Goal: Navigation & Orientation: Find specific page/section

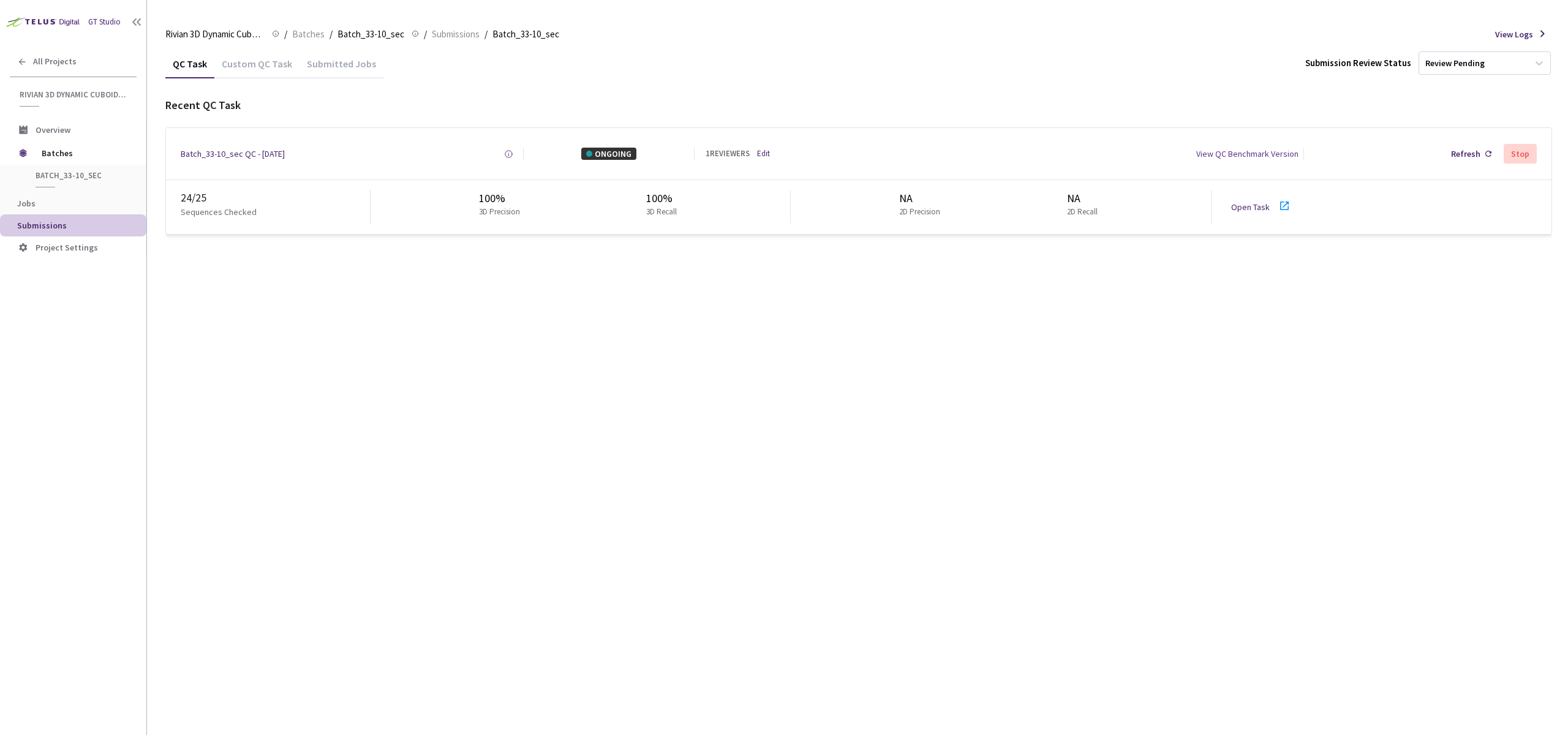
click at [1238, 210] on link "Open Task" at bounding box center [1250, 207] width 38 height 11
click at [671, 342] on div "QC Task Custom QC Task Submitted Jobs Submission Review Status Review Pending R…" at bounding box center [858, 393] width 1387 height 686
click at [309, 35] on span "Batches" at bounding box center [308, 34] width 32 height 14
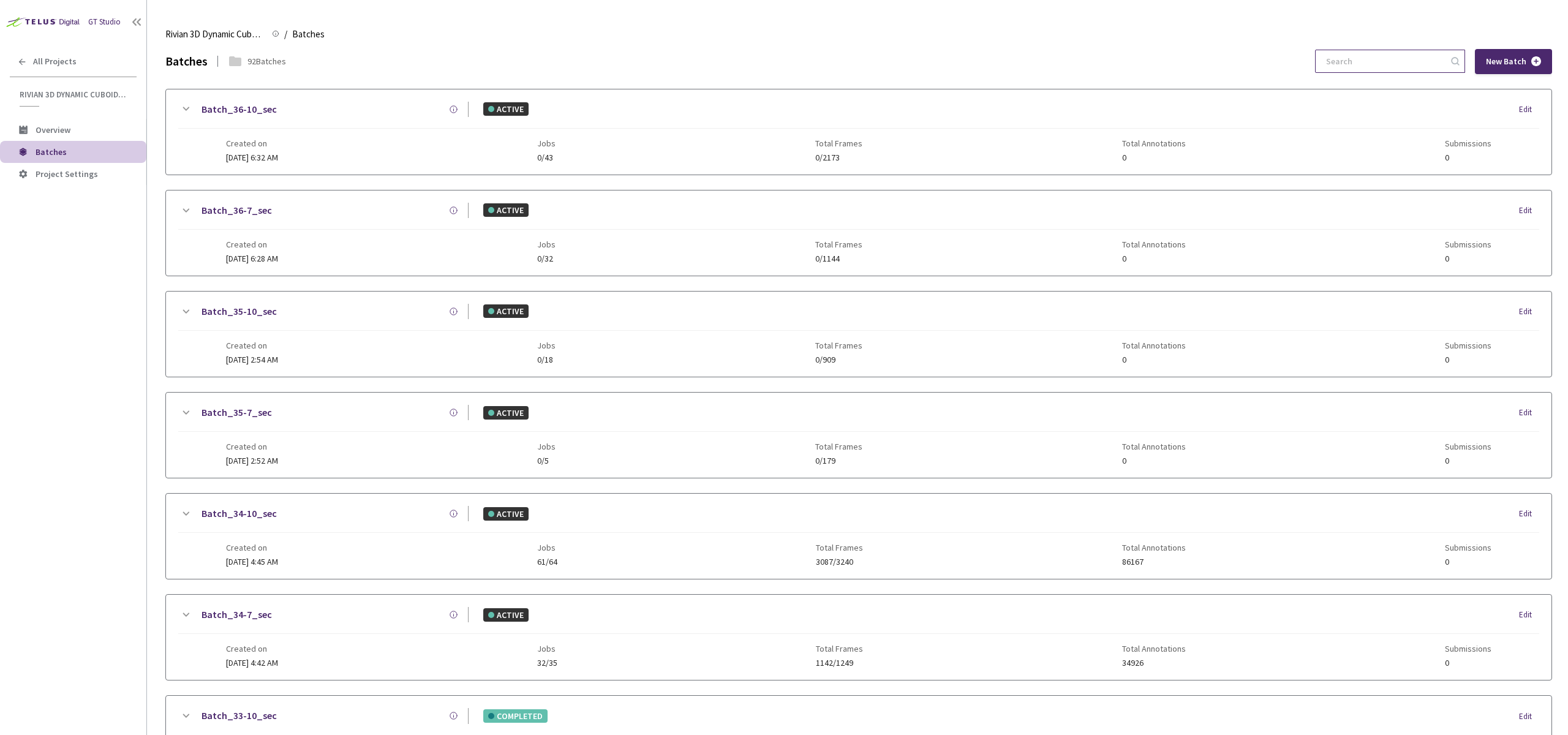
click at [1402, 61] on input at bounding box center [1384, 61] width 130 height 22
type input "34"
click at [289, 235] on div "Created on 20 Aug, 2025 at 4:42 AM Jobs 32/35 Total Frames 1142/1249 Total Anno…" at bounding box center [858, 246] width 1265 height 34
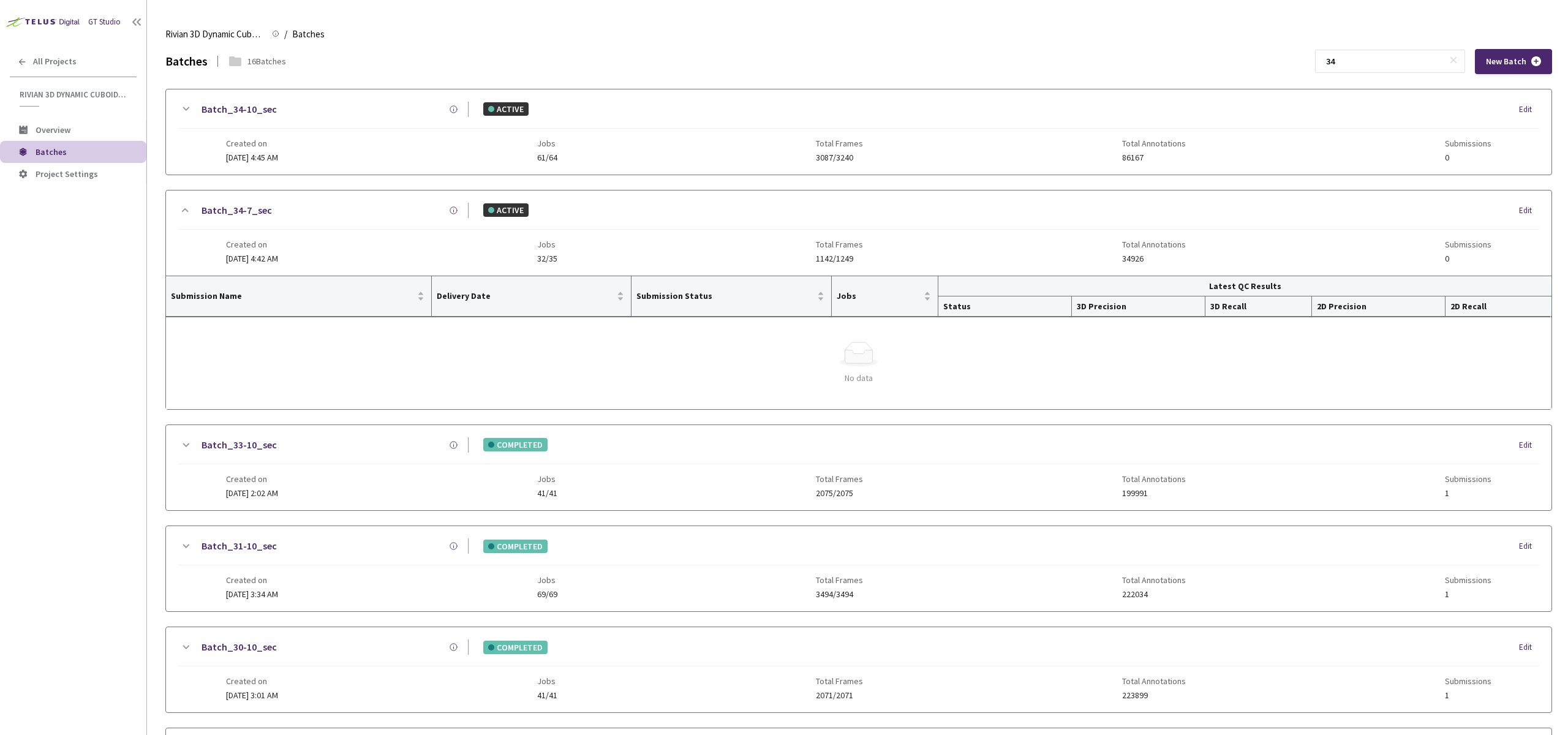
click at [278, 162] on span "20 Aug, 2025 at 4:45 AM" at bounding box center [252, 158] width 52 height 11
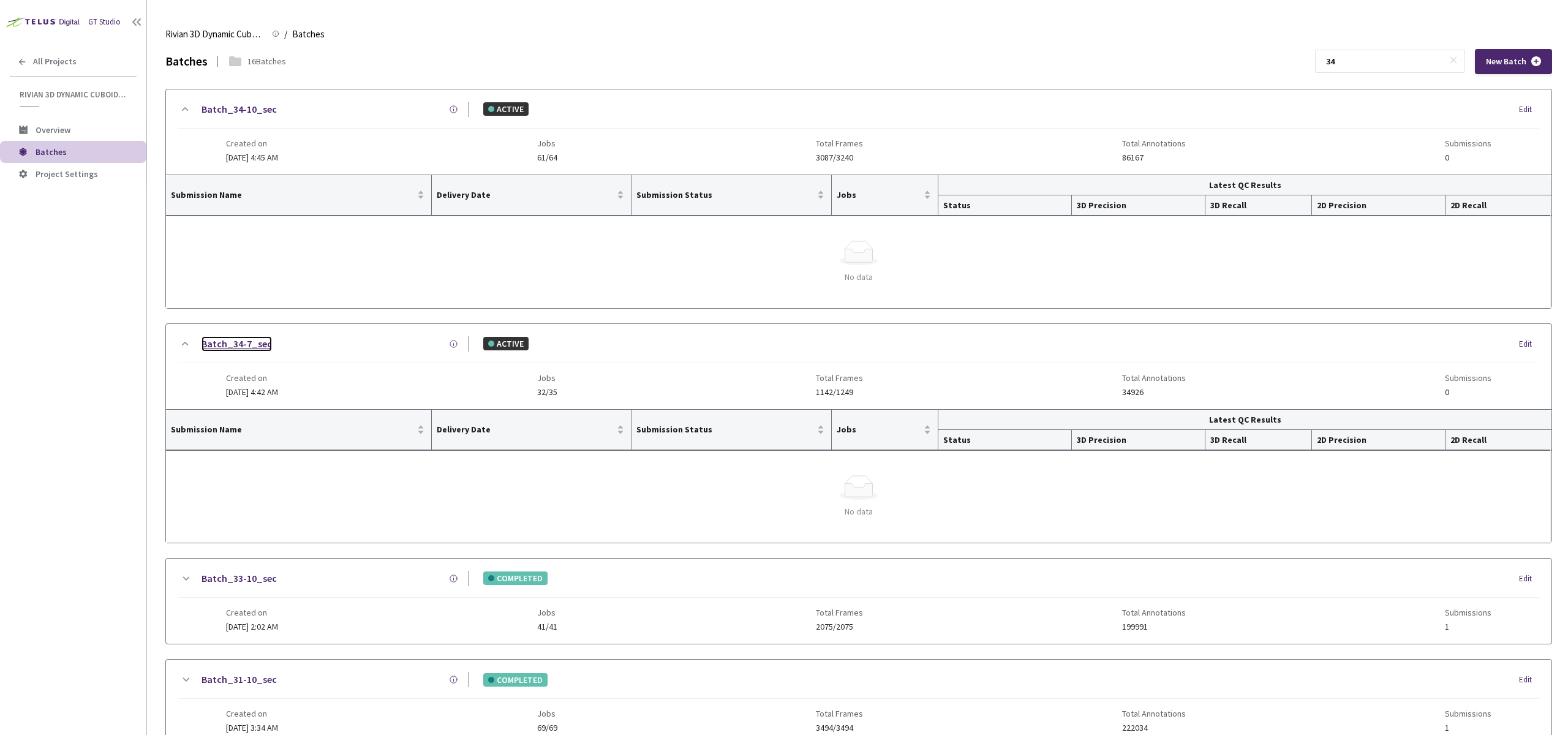
click at [229, 343] on link "Batch_34-7_sec" at bounding box center [236, 344] width 71 height 15
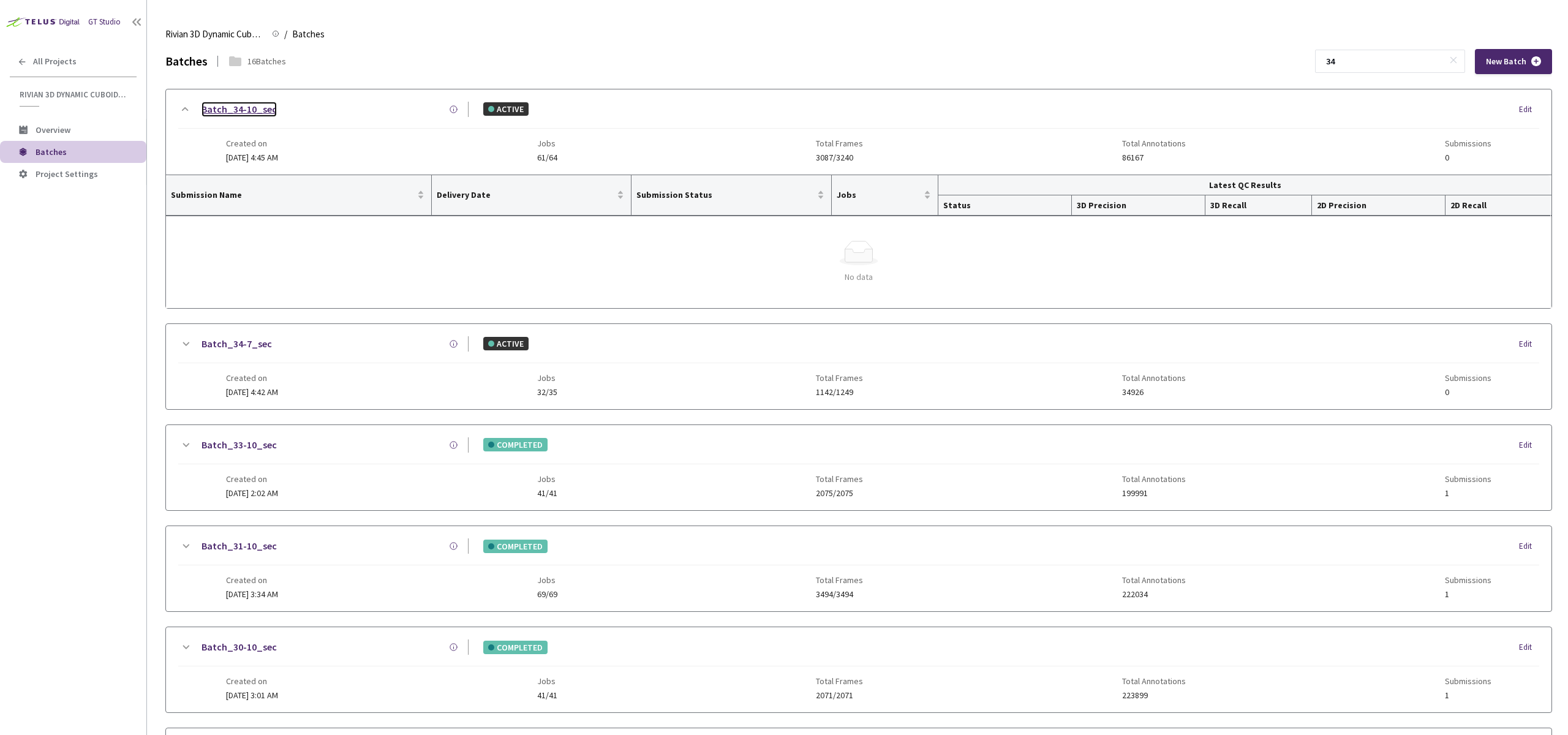
click at [230, 107] on link "Batch_34-10_sec" at bounding box center [239, 109] width 75 height 15
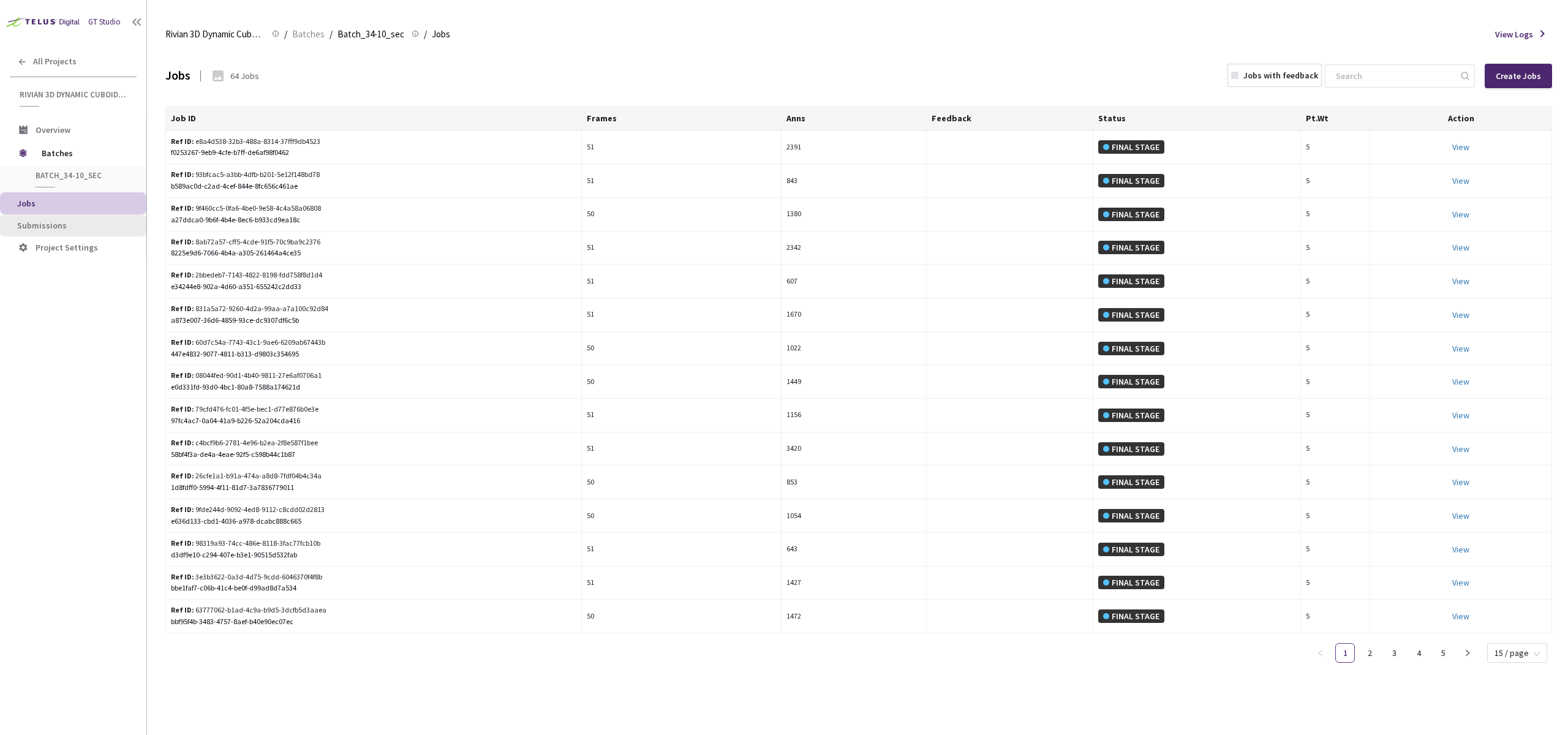
click at [86, 221] on span "Submissions" at bounding box center [77, 225] width 119 height 10
click at [78, 221] on span "Submissions" at bounding box center [77, 225] width 119 height 10
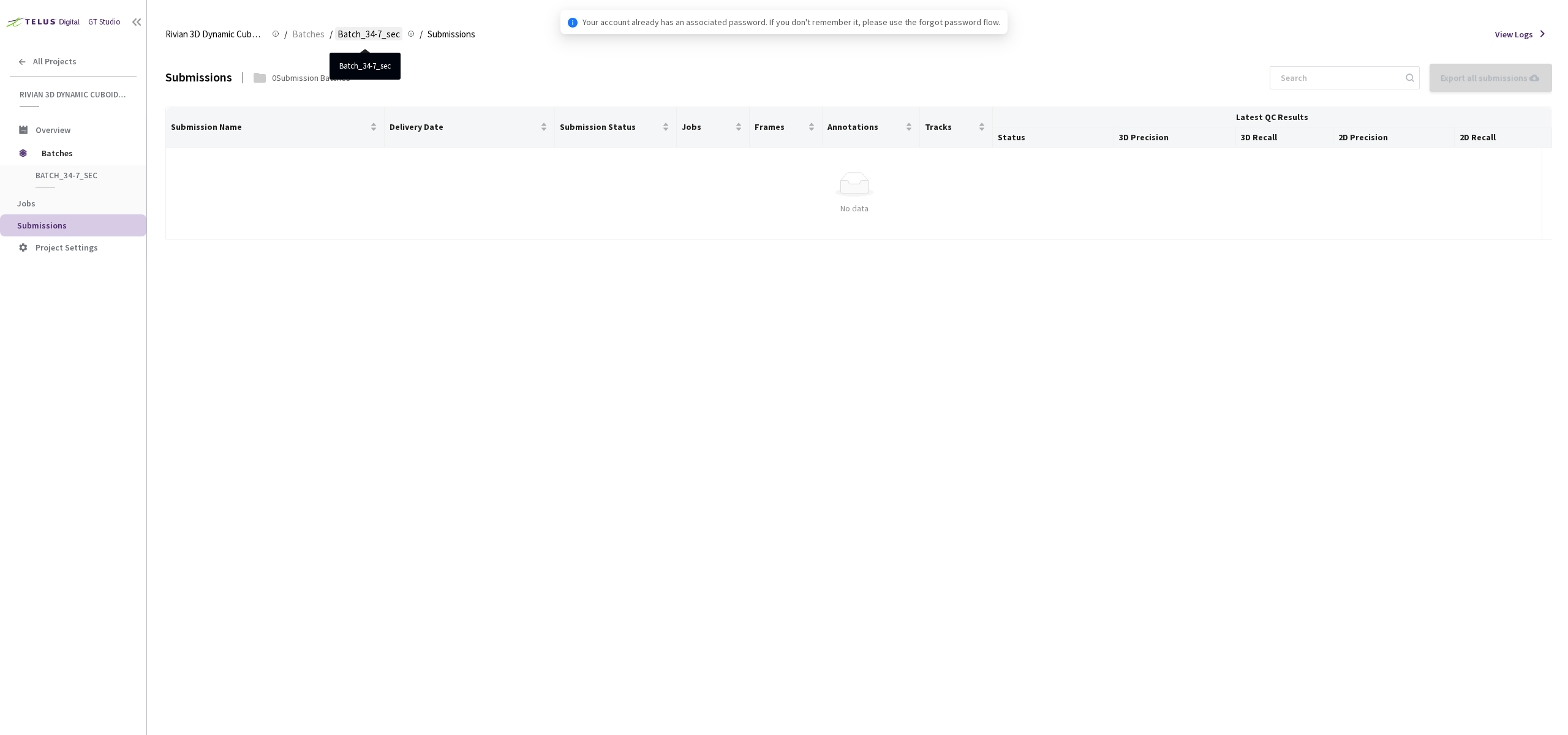
click at [352, 32] on span "Batch_34-7_sec" at bounding box center [369, 34] width 62 height 14
click at [295, 39] on span "Batches" at bounding box center [308, 34] width 32 height 14
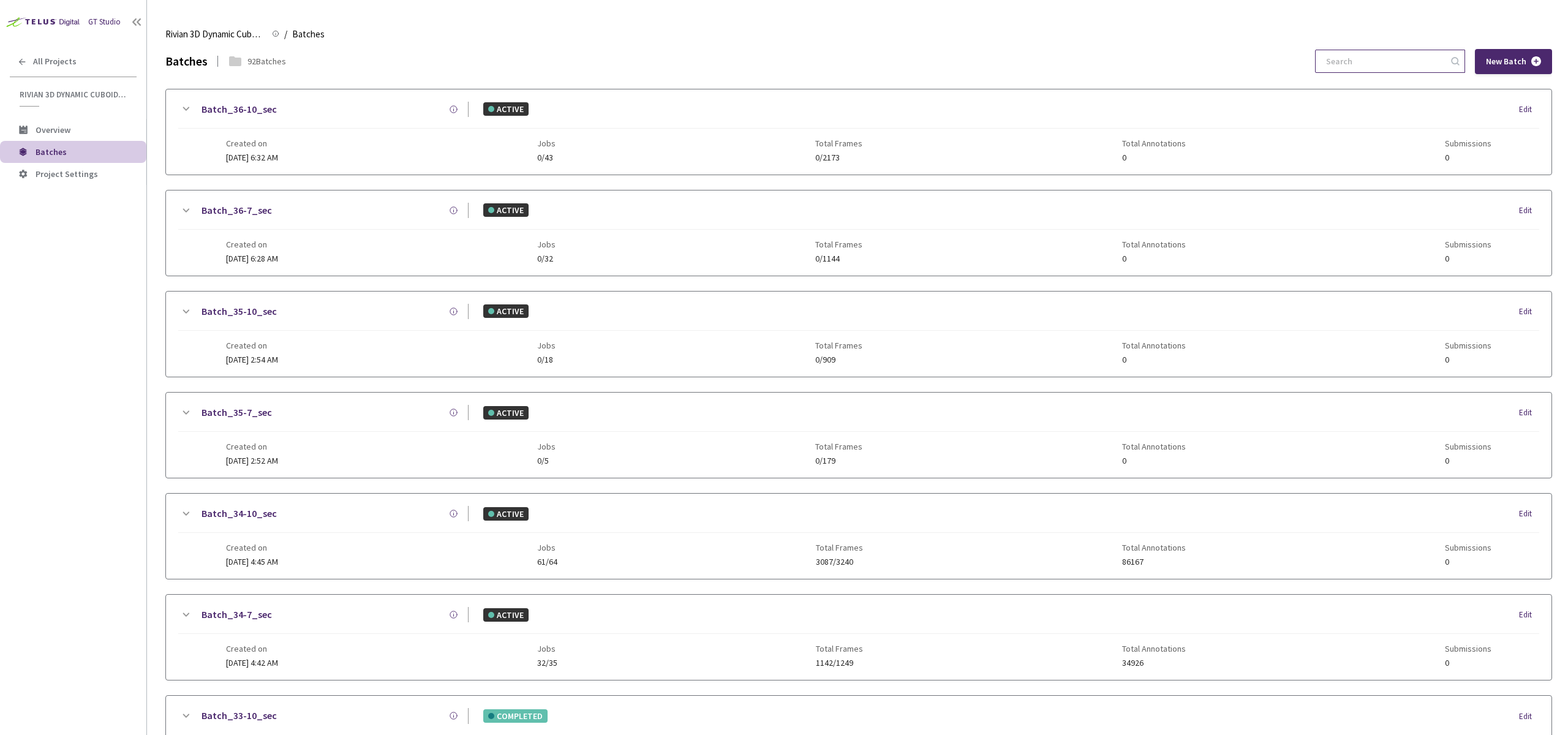
drag, startPoint x: 1354, startPoint y: 74, endPoint x: 1362, endPoint y: 66, distance: 11.3
click at [1362, 66] on input at bounding box center [1384, 61] width 130 height 22
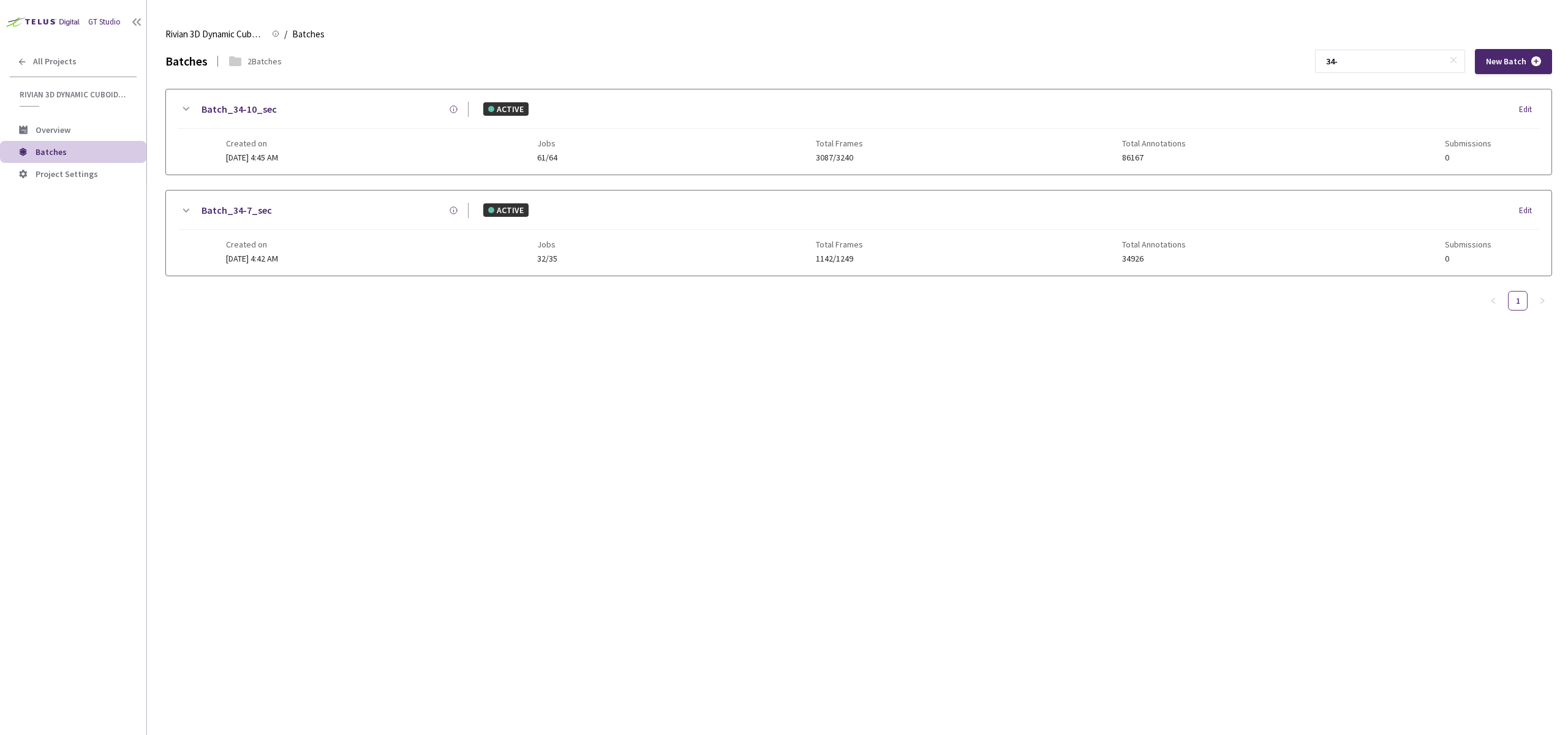
type input "34-"
click at [275, 264] on span "20 Aug, 2025 at 4:42 AM" at bounding box center [252, 258] width 52 height 11
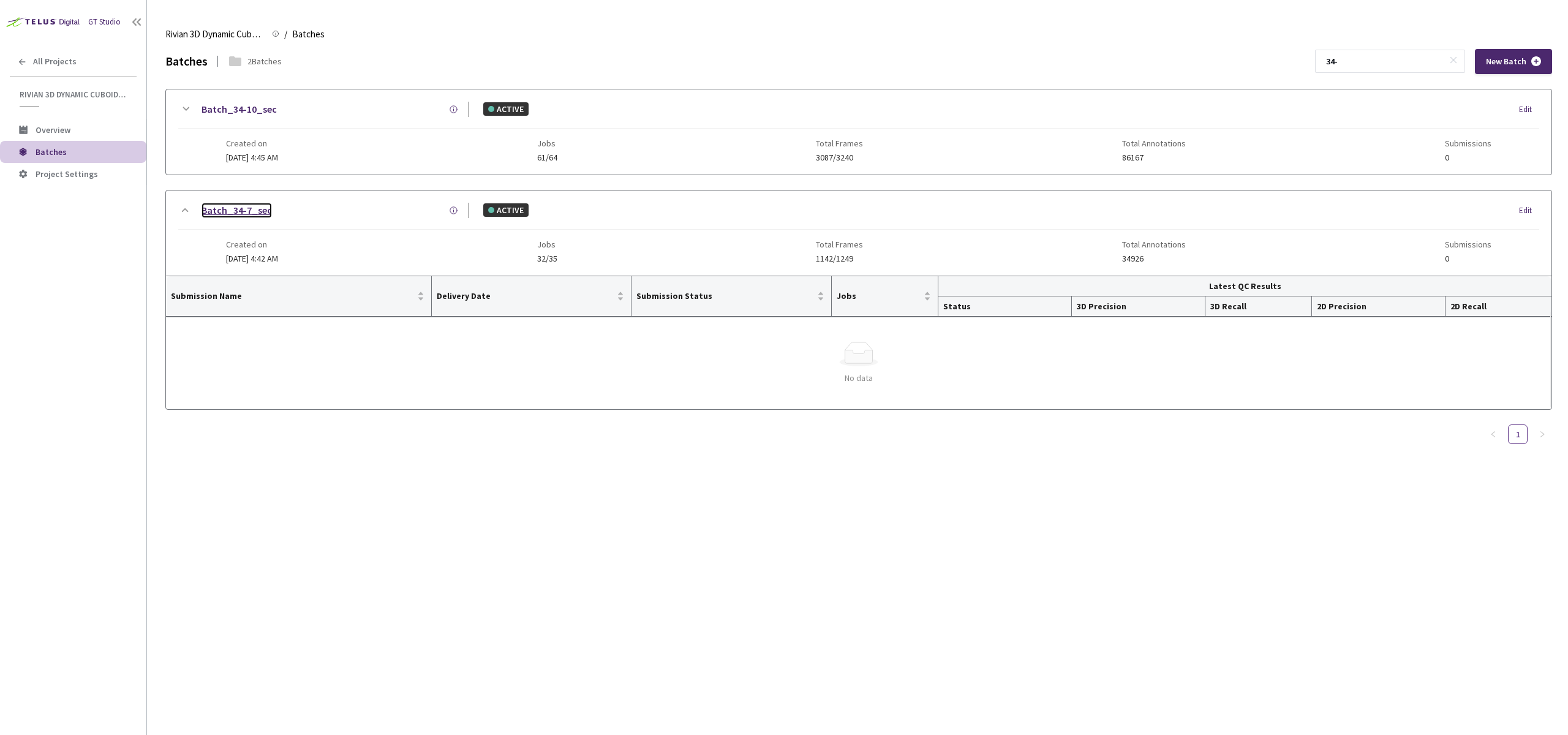
click at [222, 205] on link "Batch_34-7_sec" at bounding box center [236, 210] width 71 height 15
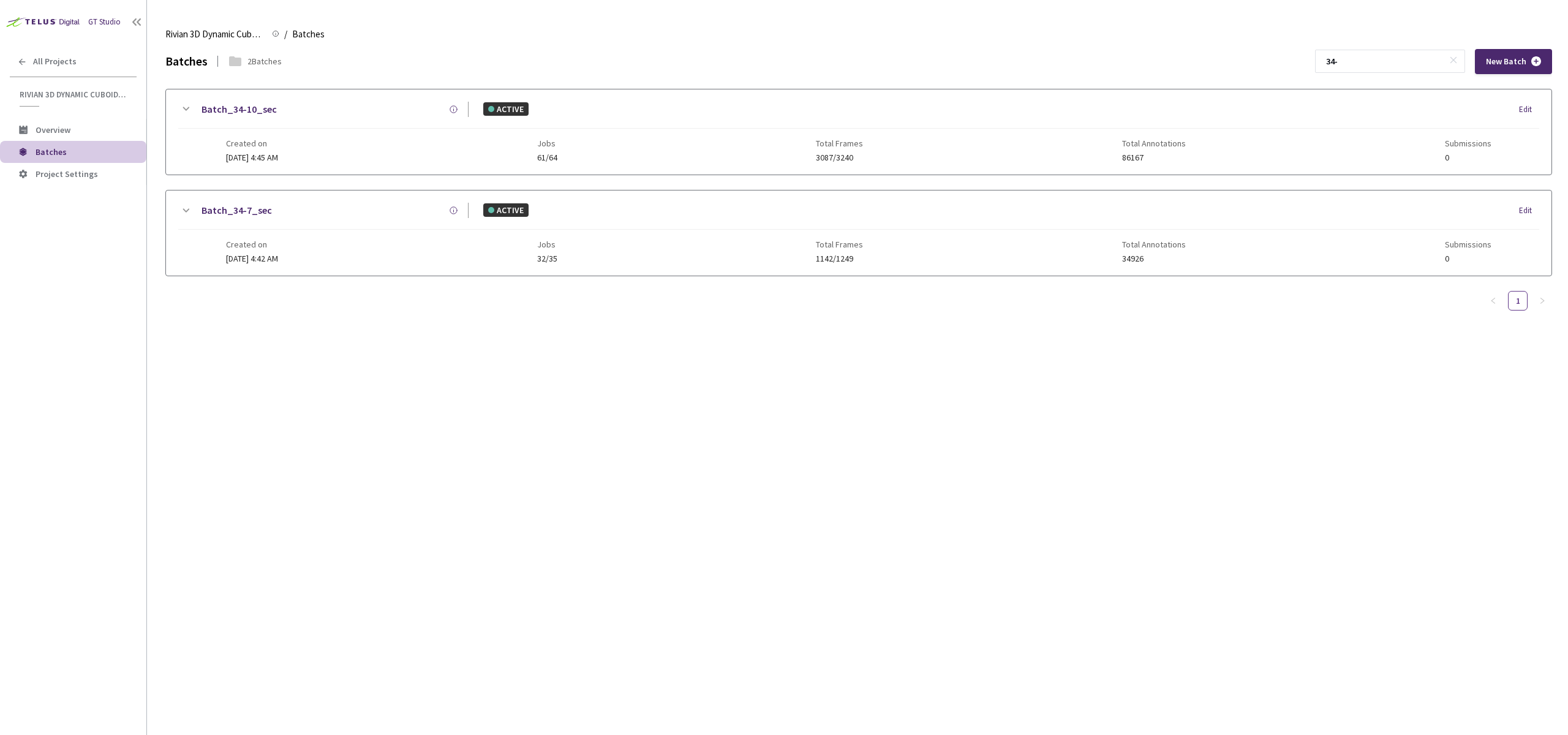
click at [316, 154] on div "Created on 20 Aug, 2025 at 4:45 AM Jobs 61/64 Total Frames 3087/3240 Total Anno…" at bounding box center [858, 145] width 1265 height 34
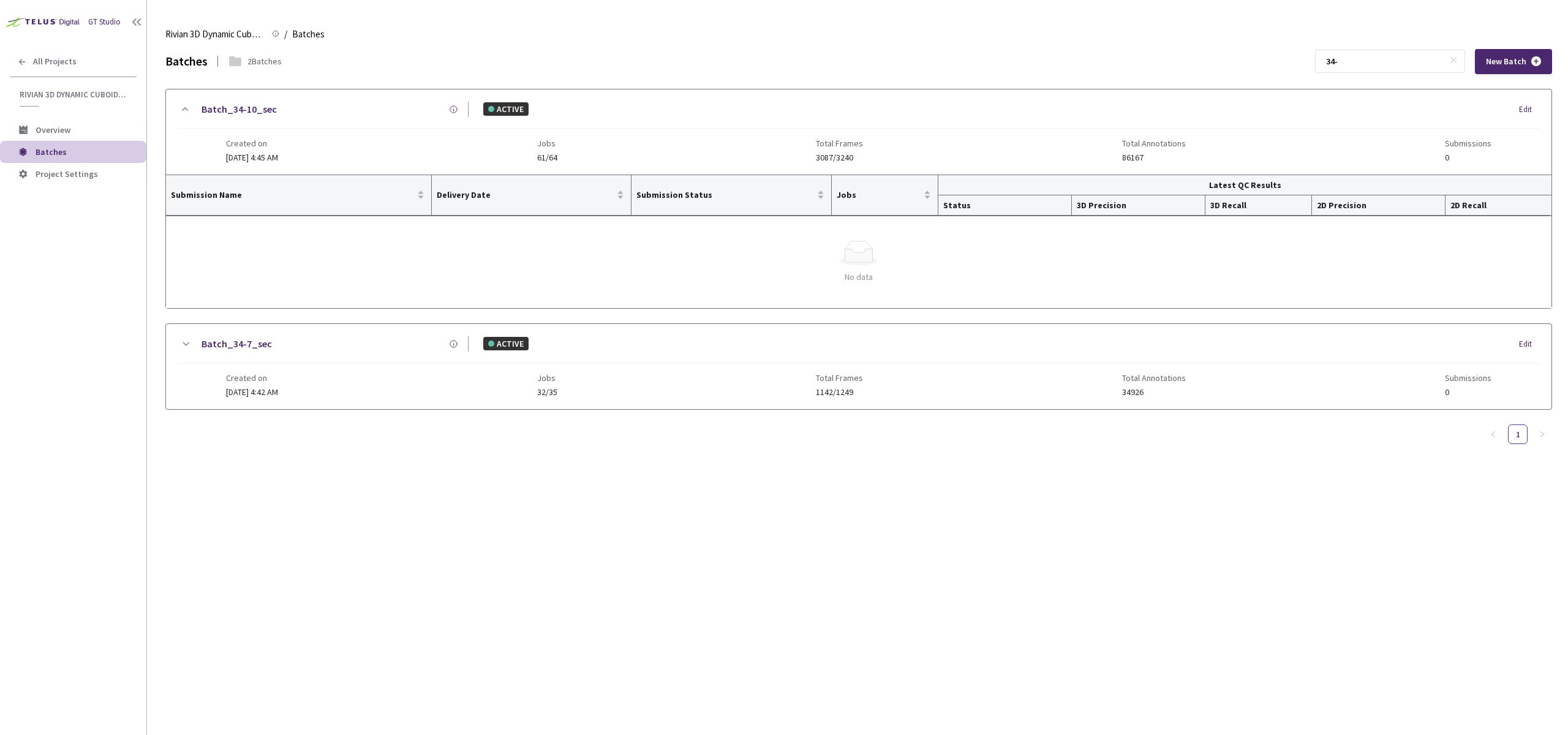
click at [397, 137] on div "Created on 20 Aug, 2025 at 4:45 AM Jobs 61/64 Total Frames 3087/3240 Total Anno…" at bounding box center [858, 145] width 1265 height 34
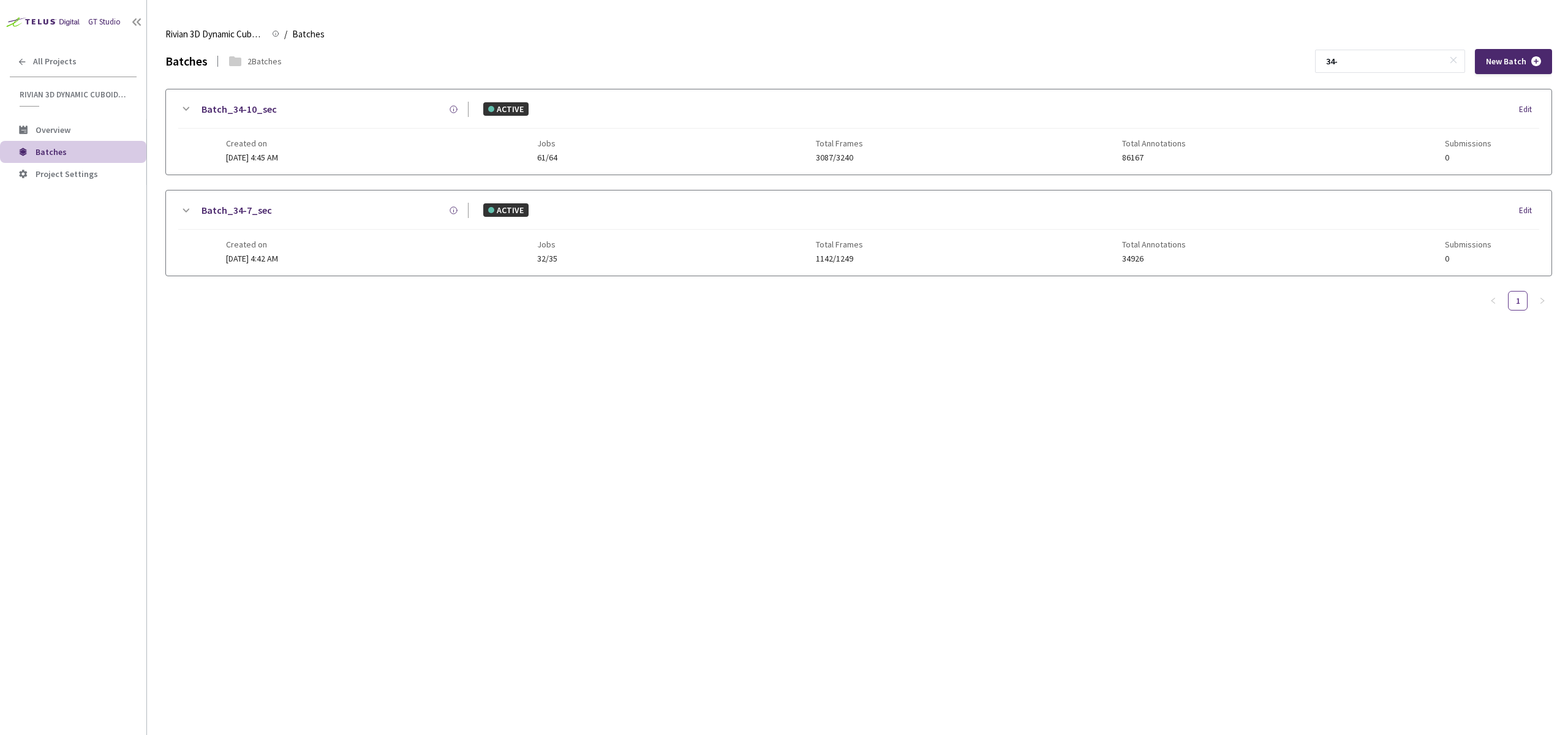
click at [407, 430] on div "Batches 2 Batches 34- New Batch Batch_34-10_sec ACTIVE Edit Created on 20 Aug, …" at bounding box center [858, 393] width 1387 height 686
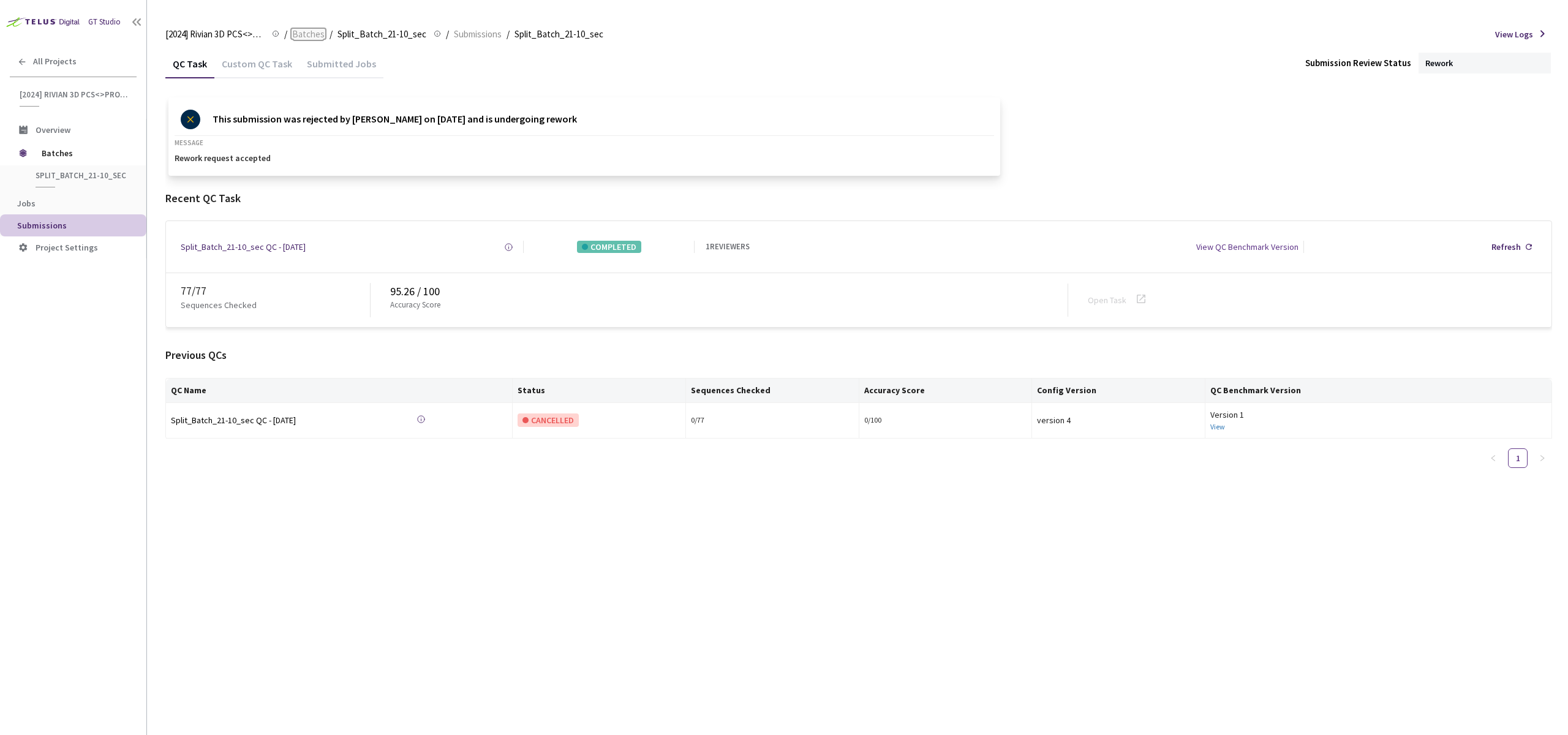
click at [310, 30] on span "Batches" at bounding box center [308, 34] width 32 height 14
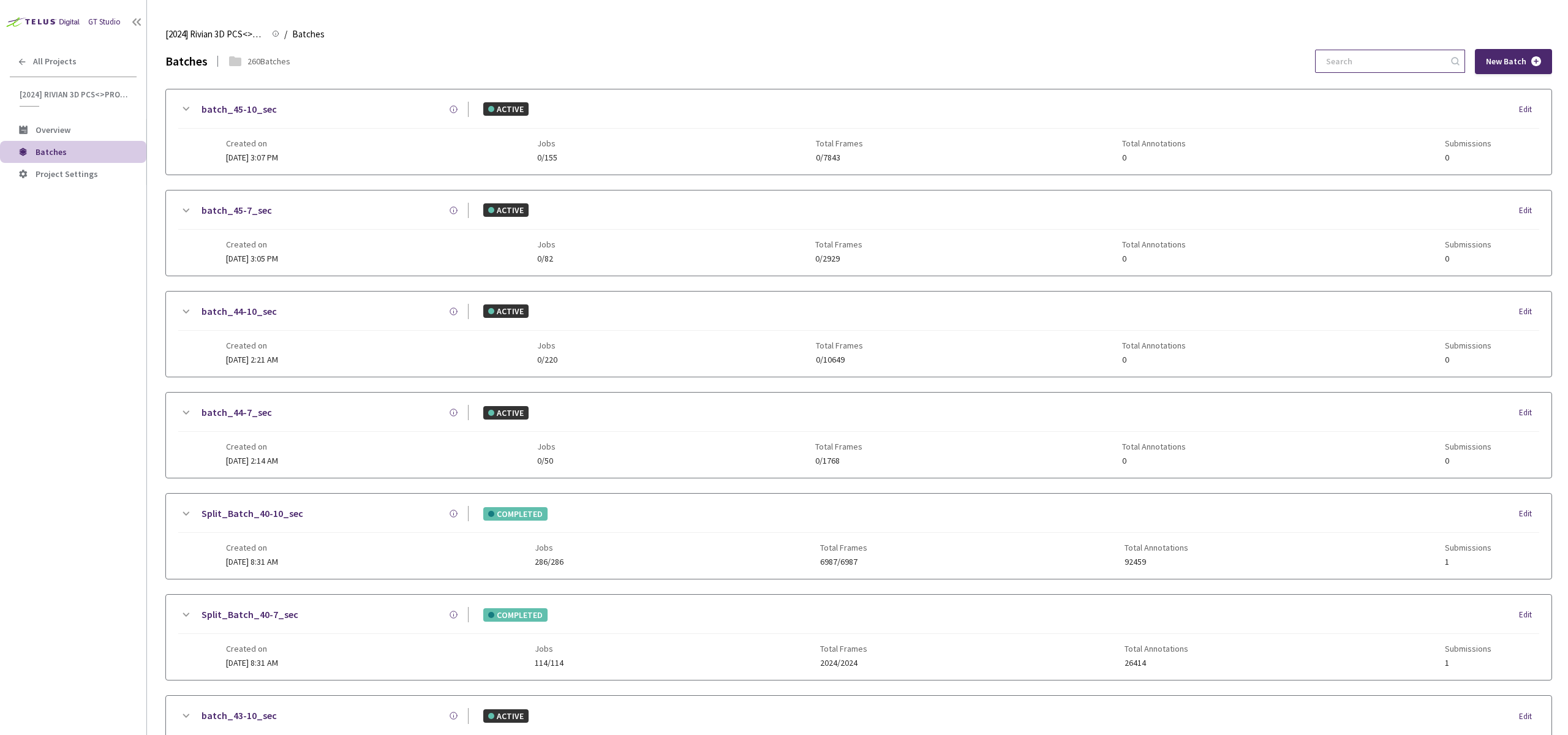
click at [1404, 59] on input at bounding box center [1384, 61] width 130 height 22
paste input "6-7"
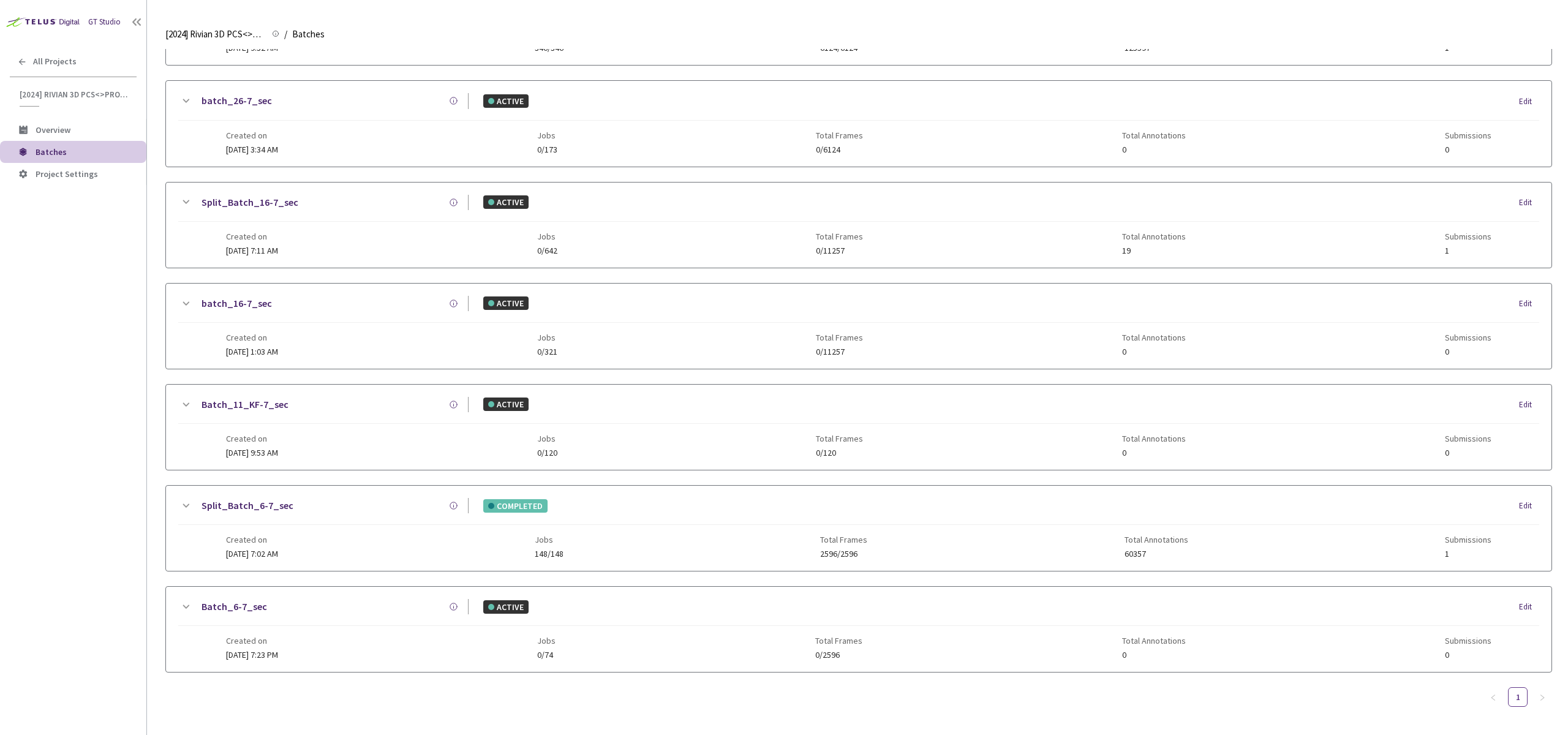
type input "6-7"
click at [799, 614] on div "Batch_6-7_sec ACTIVE Edit" at bounding box center [858, 612] width 1361 height 27
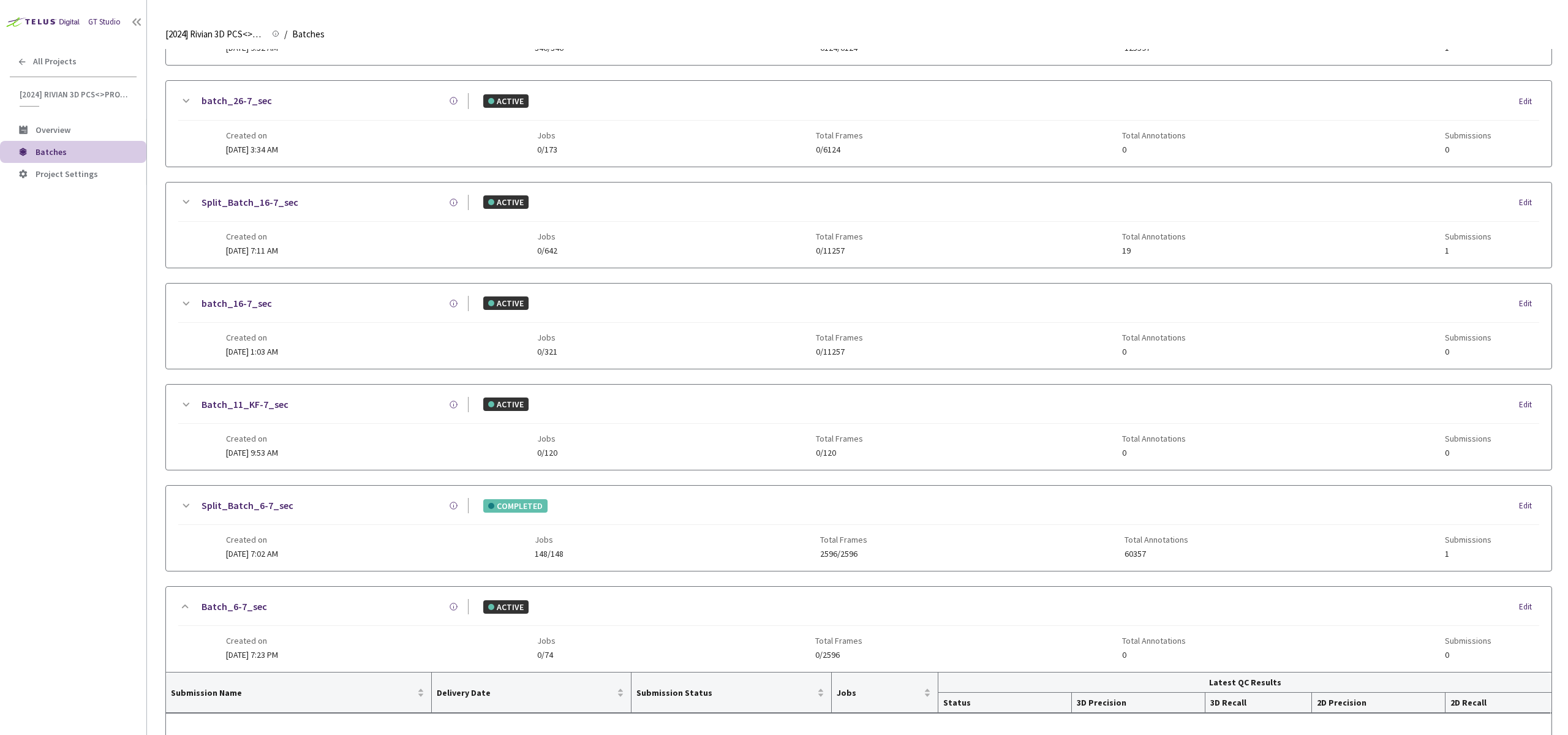
scroll to position [749, 0]
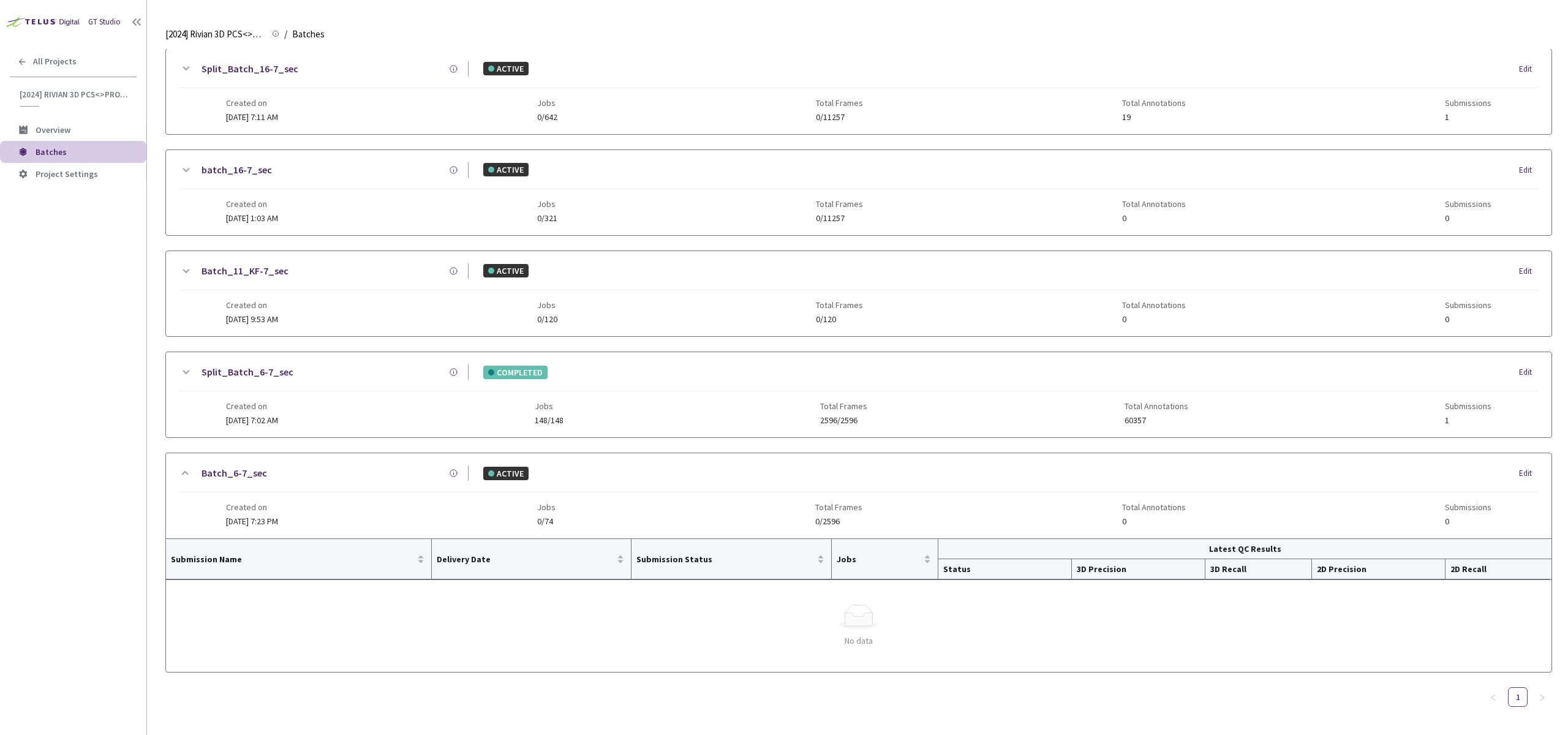
click at [274, 410] on span "Created on" at bounding box center [252, 406] width 52 height 10
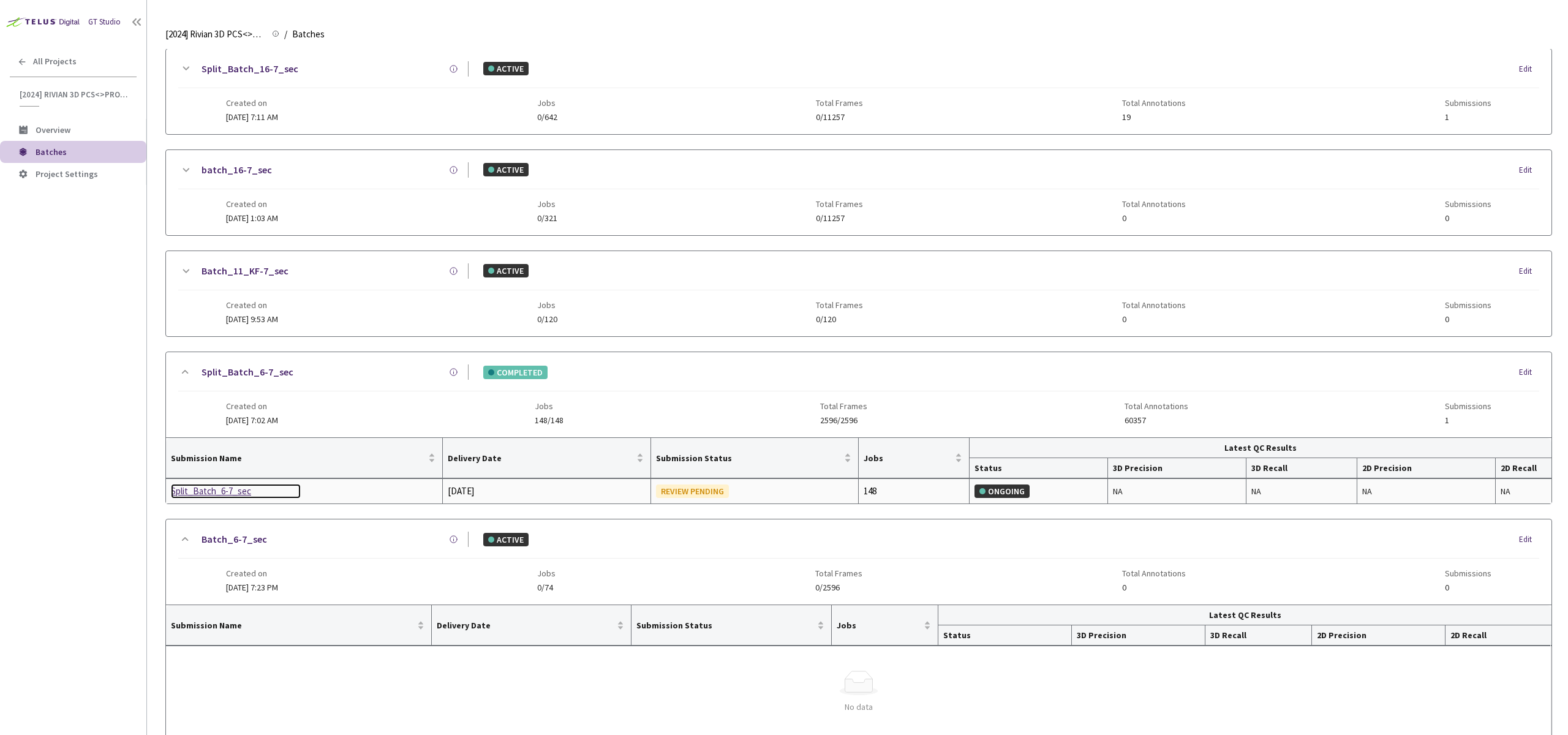
click at [216, 488] on div "Split_Batch_6-7_sec" at bounding box center [236, 490] width 130 height 14
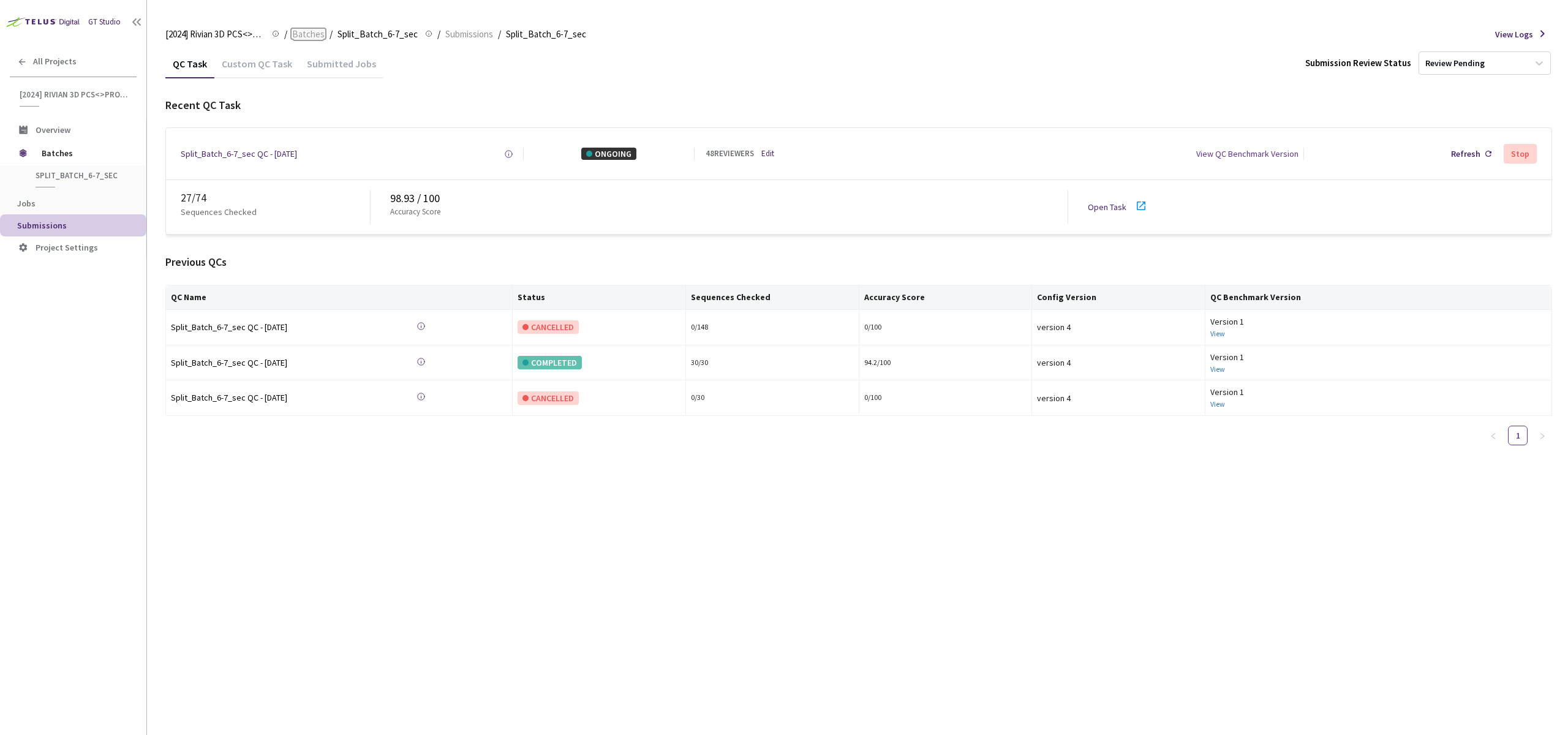
click at [308, 32] on span "Batches" at bounding box center [308, 34] width 32 height 14
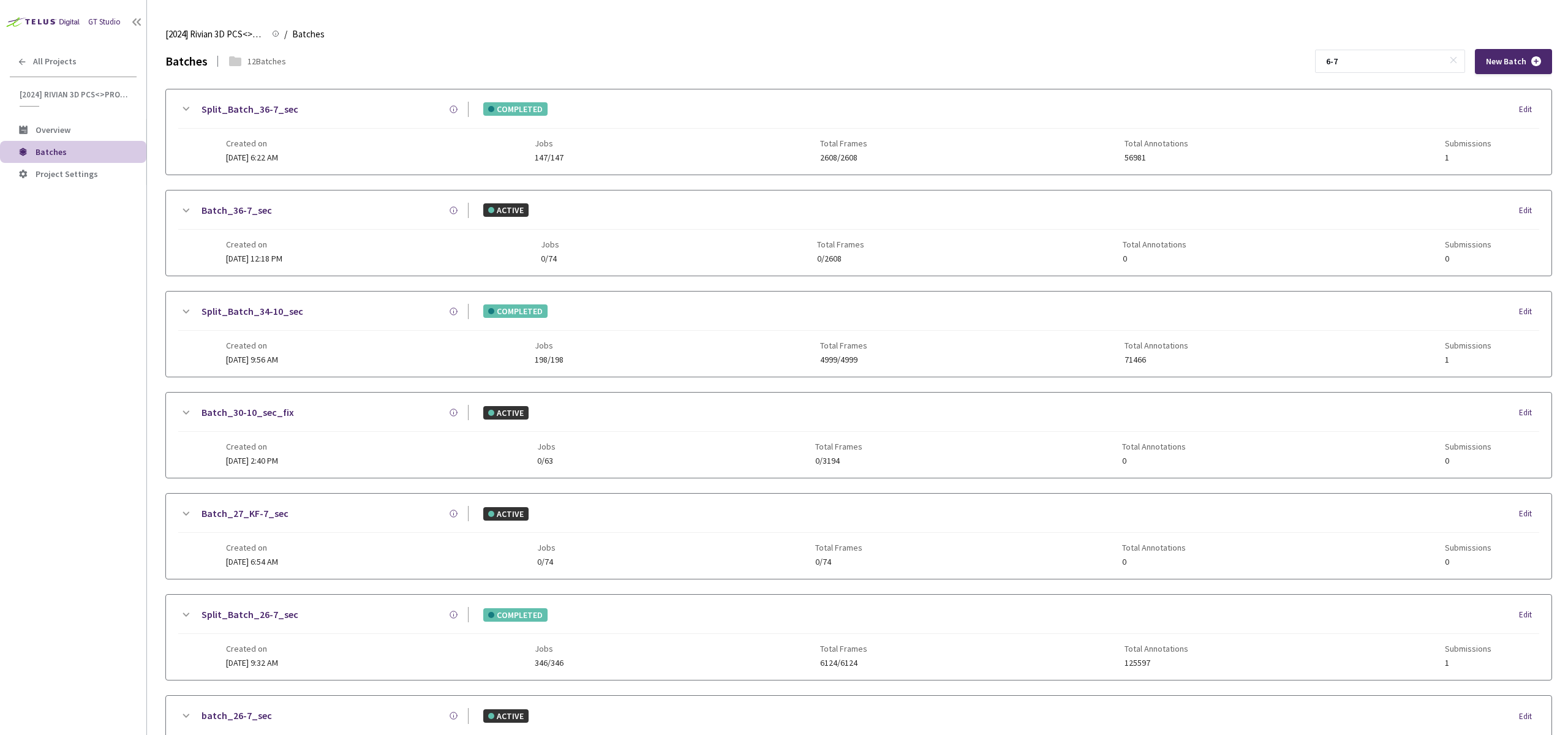
drag, startPoint x: 1413, startPoint y: 61, endPoint x: 1082, endPoint y: 60, distance: 331.0
click at [1082, 60] on div "Batches 12 Batches 6-7 New Batch" at bounding box center [858, 62] width 1387 height 25
paste input "7"
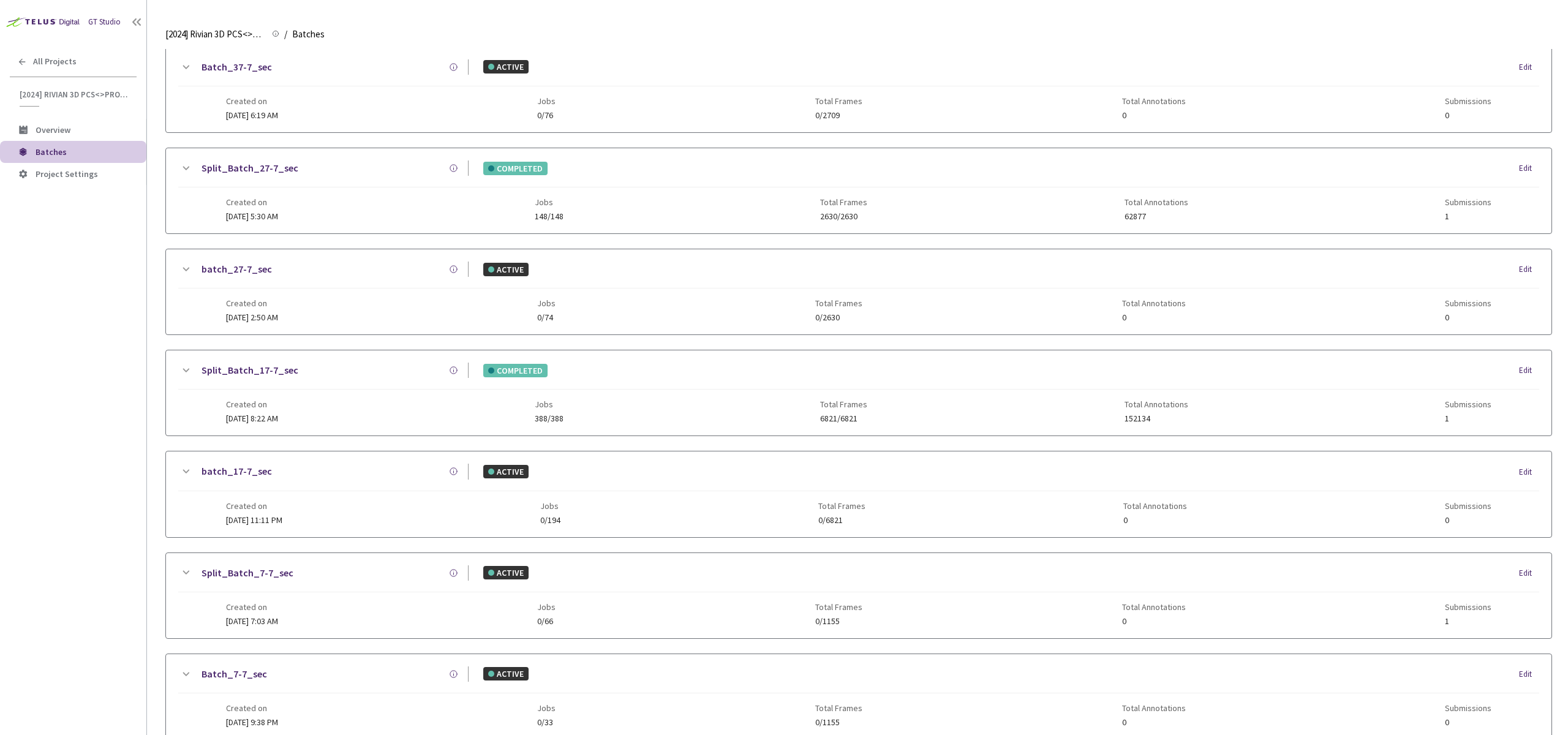
scroll to position [312, 0]
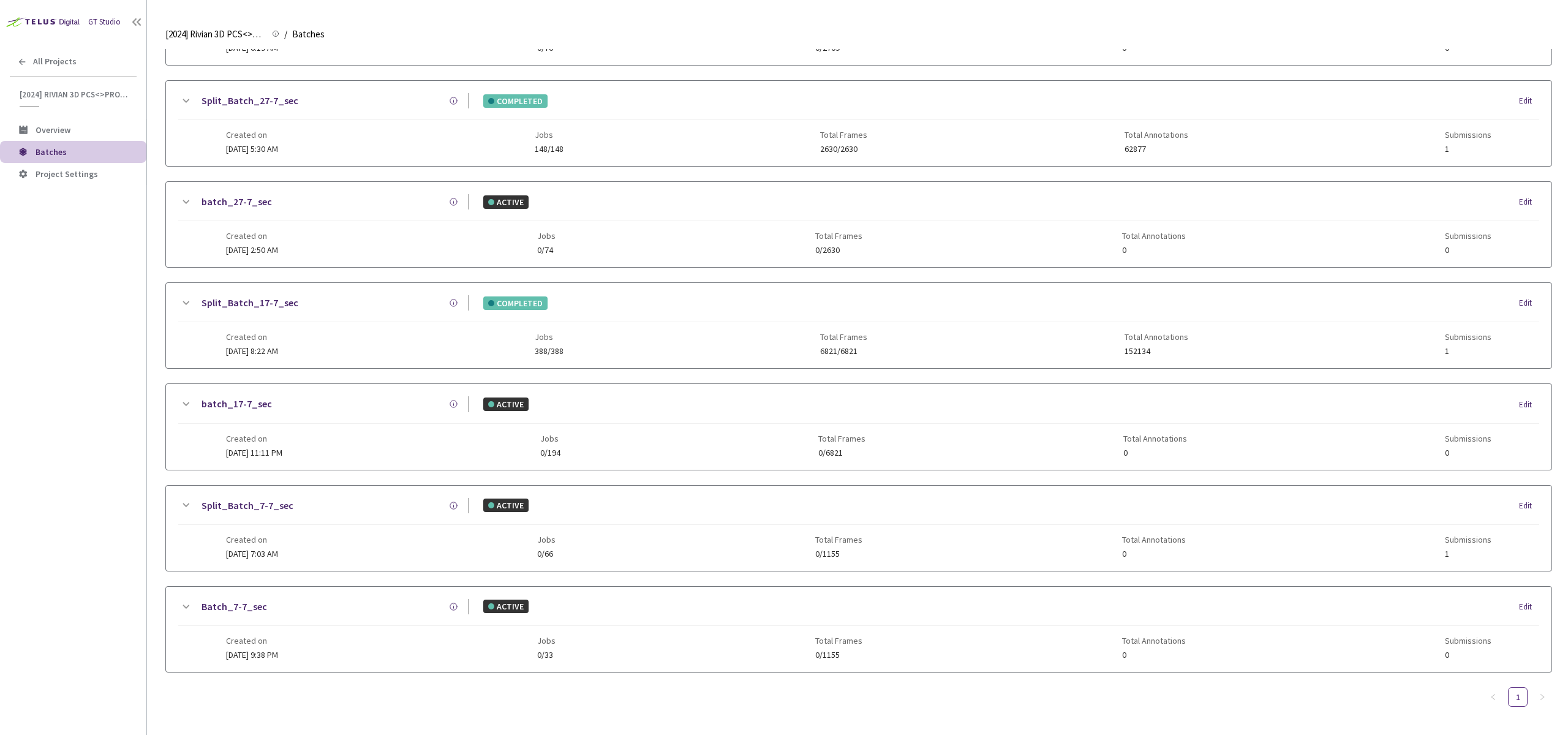
type input "7-7"
click at [371, 645] on div "Created on 19 Aug, 2024 at 9:38 PM Jobs 0/33 Total Frames 0/1155 Total Annotati…" at bounding box center [858, 643] width 1265 height 34
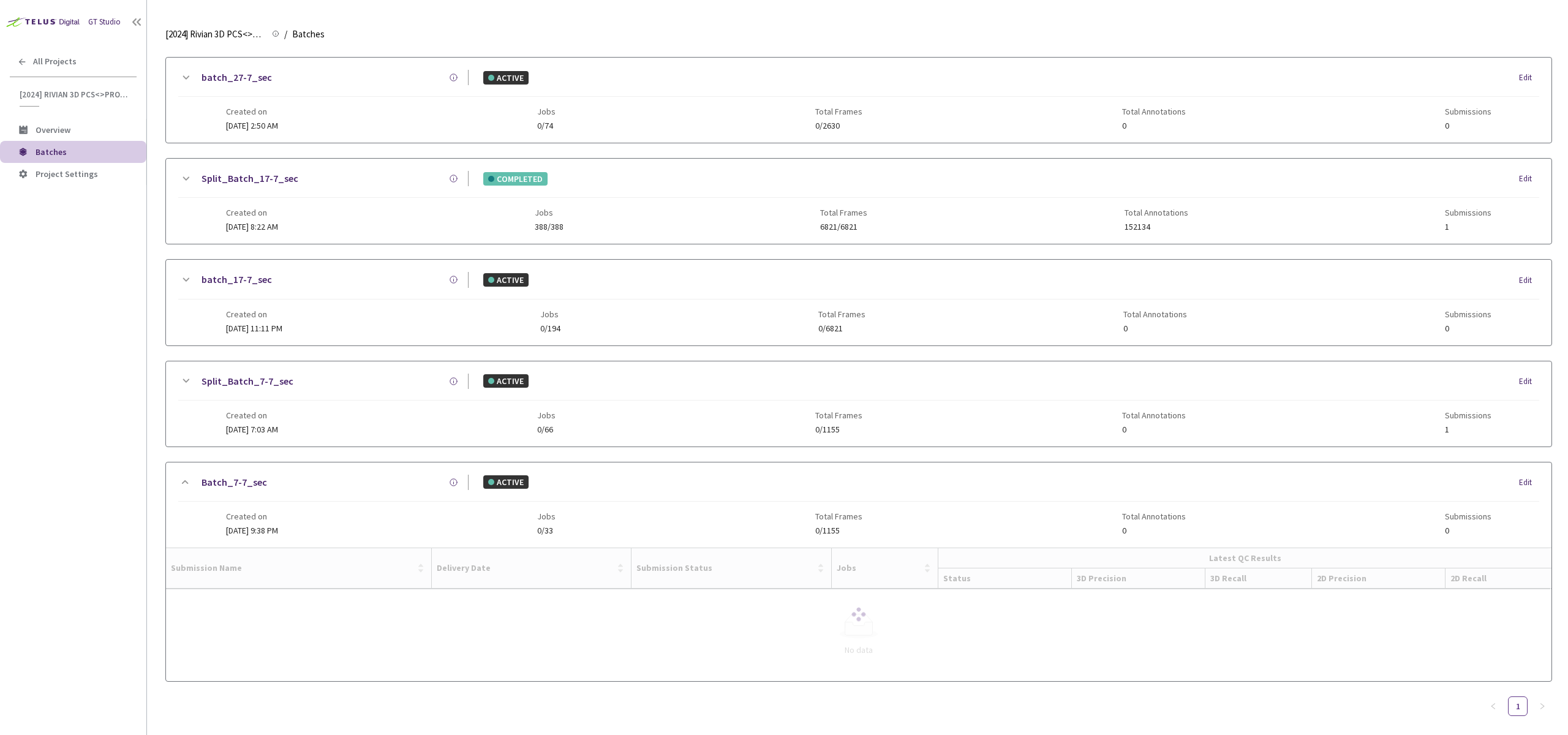
scroll to position [445, 0]
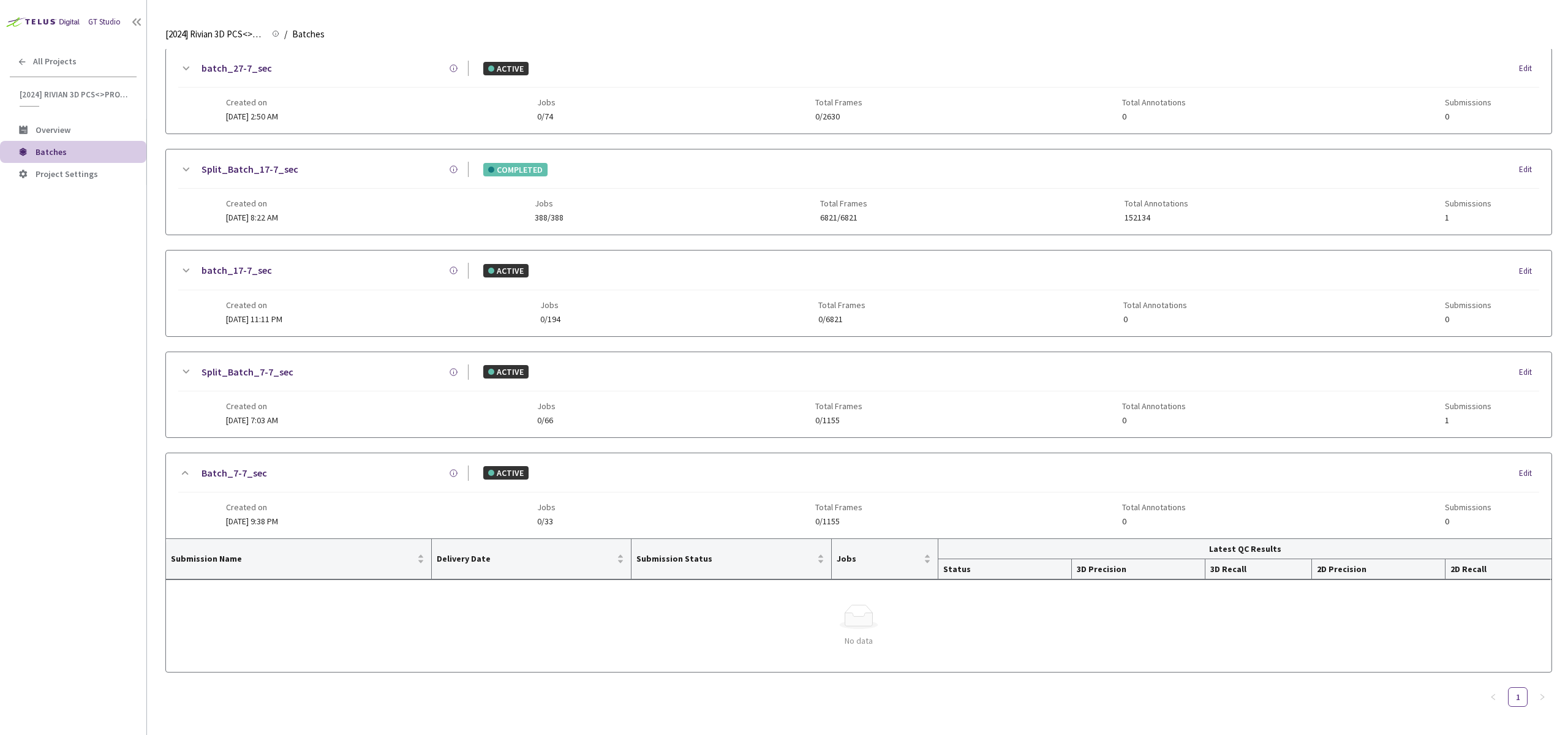
click at [249, 403] on span "Created on" at bounding box center [252, 406] width 52 height 10
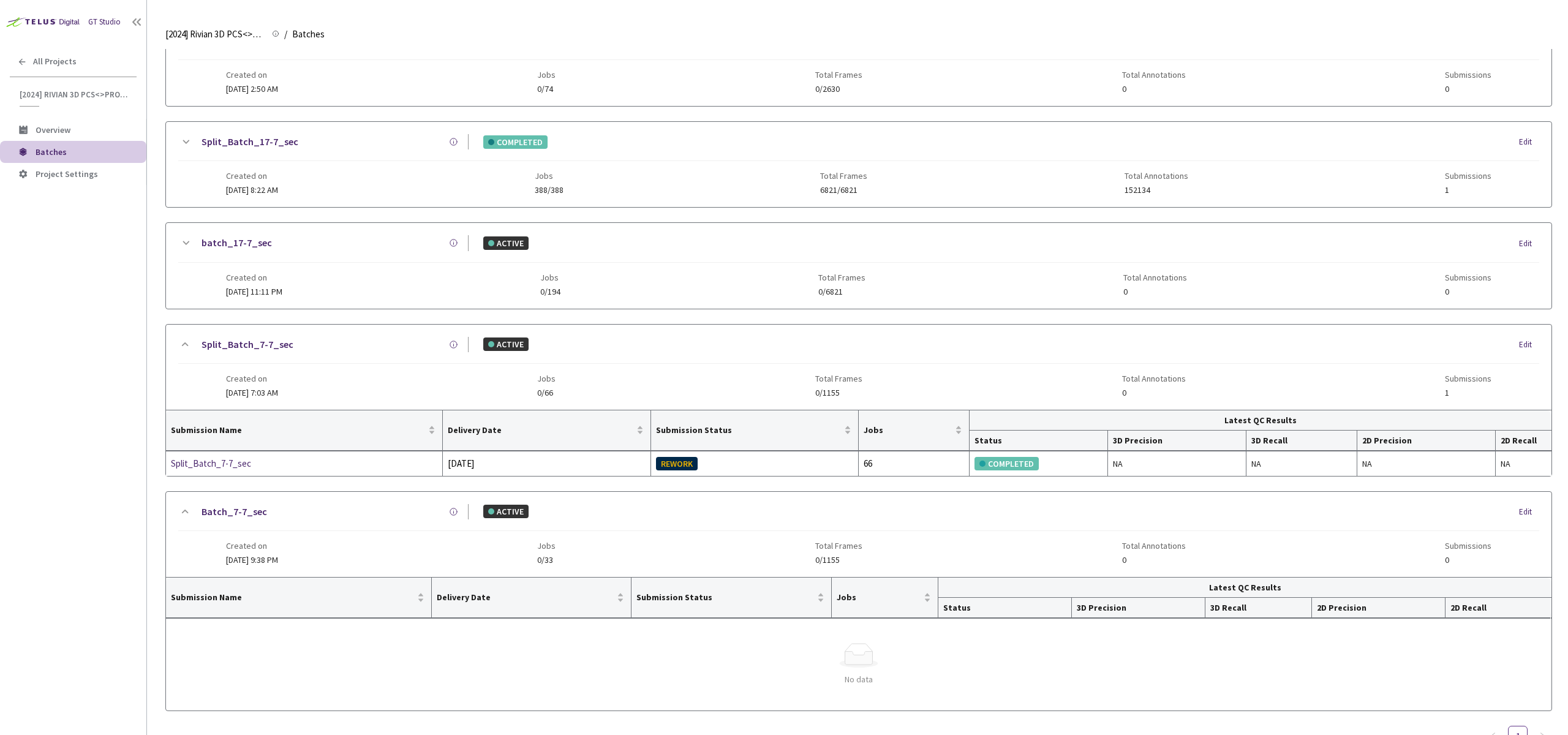
scroll to position [512, 0]
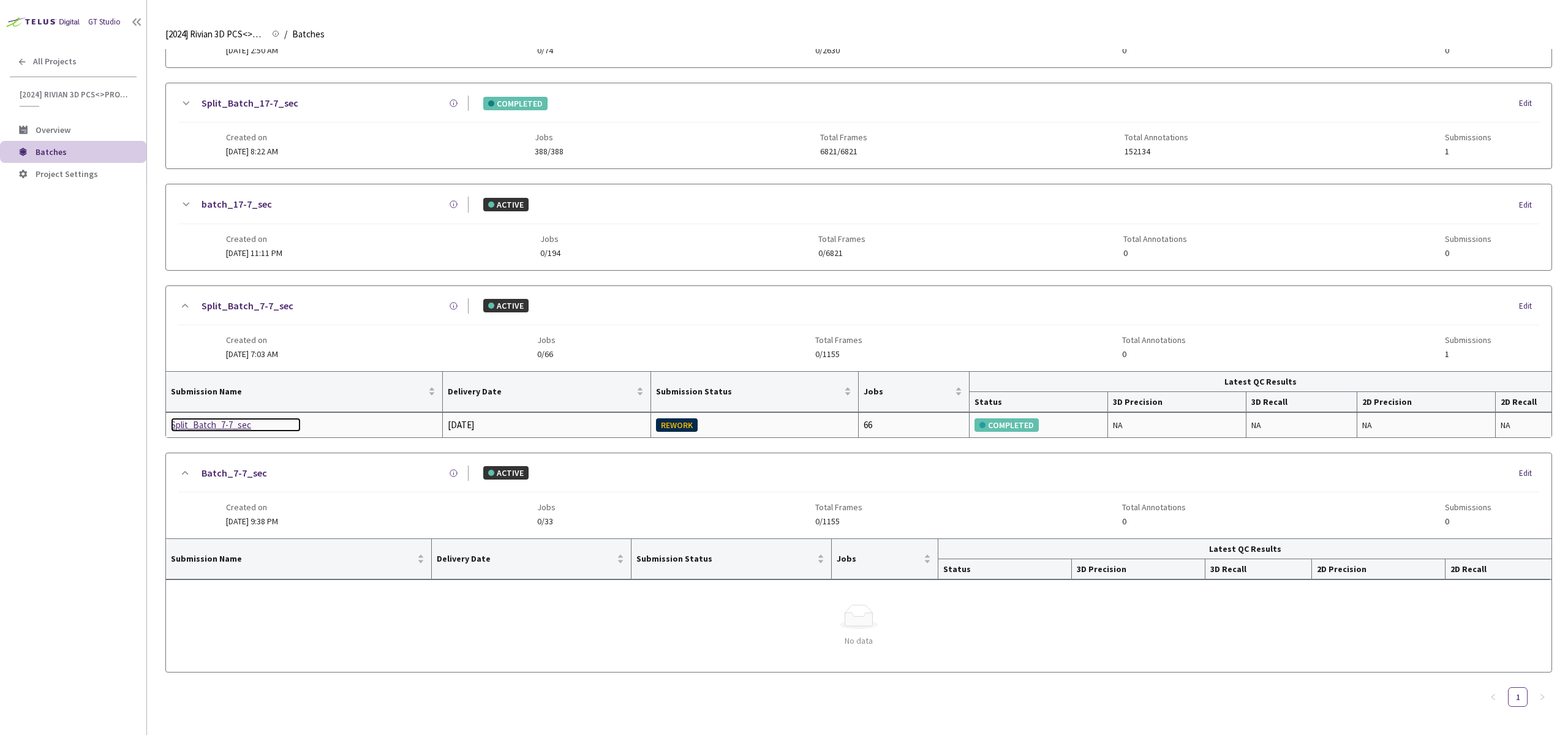
click at [214, 426] on div "Split_Batch_7-7_sec" at bounding box center [236, 425] width 130 height 14
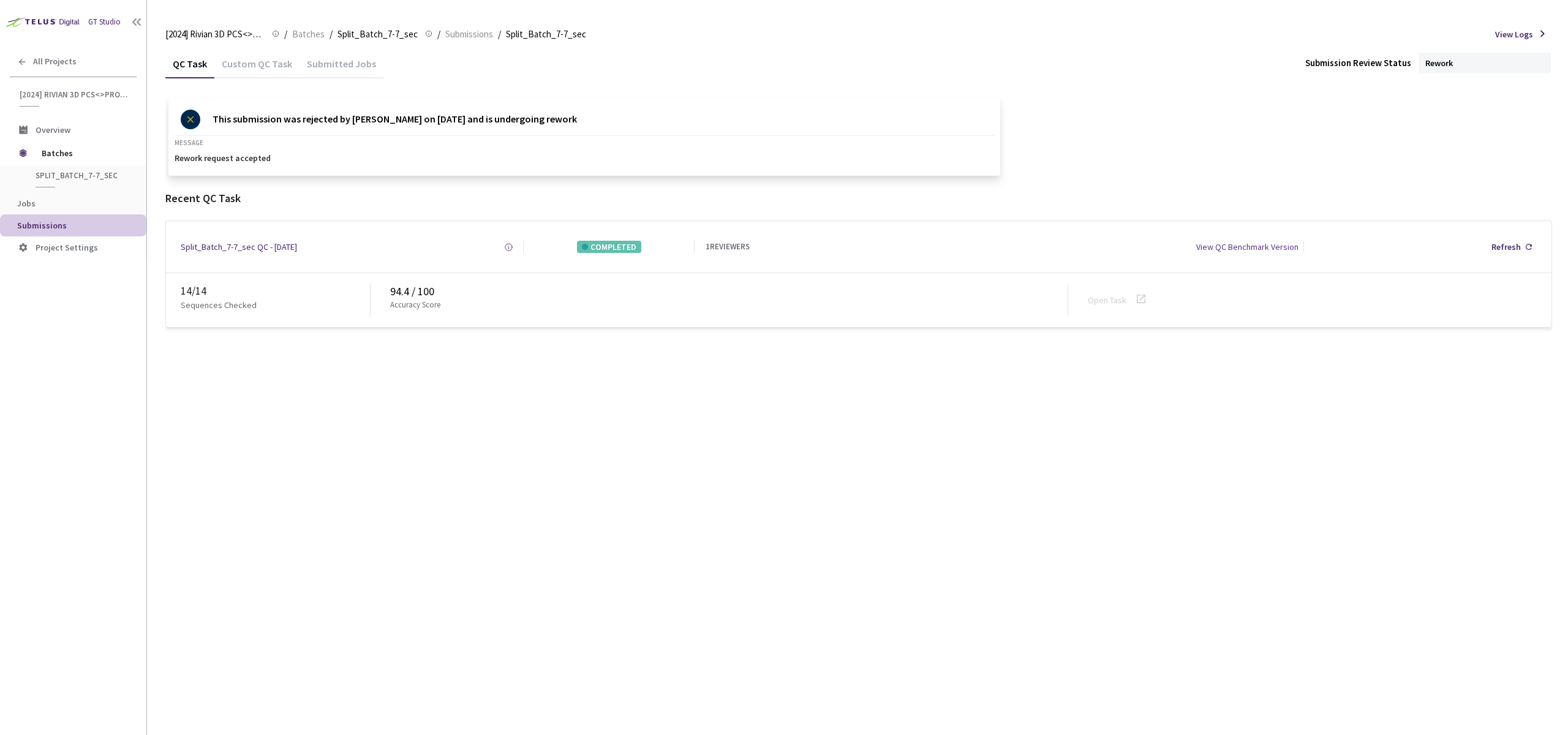
click at [403, 468] on div "QC Task Custom QC Task Submitted Jobs Submission Review Status Rework This subm…" at bounding box center [858, 393] width 1387 height 686
click at [263, 64] on div "Custom QC Task" at bounding box center [257, 68] width 85 height 21
click at [192, 64] on div "QC Task" at bounding box center [190, 68] width 49 height 21
click at [224, 66] on div "Custom QC Task" at bounding box center [257, 68] width 85 height 21
click at [180, 65] on div "QC Task" at bounding box center [190, 68] width 49 height 21
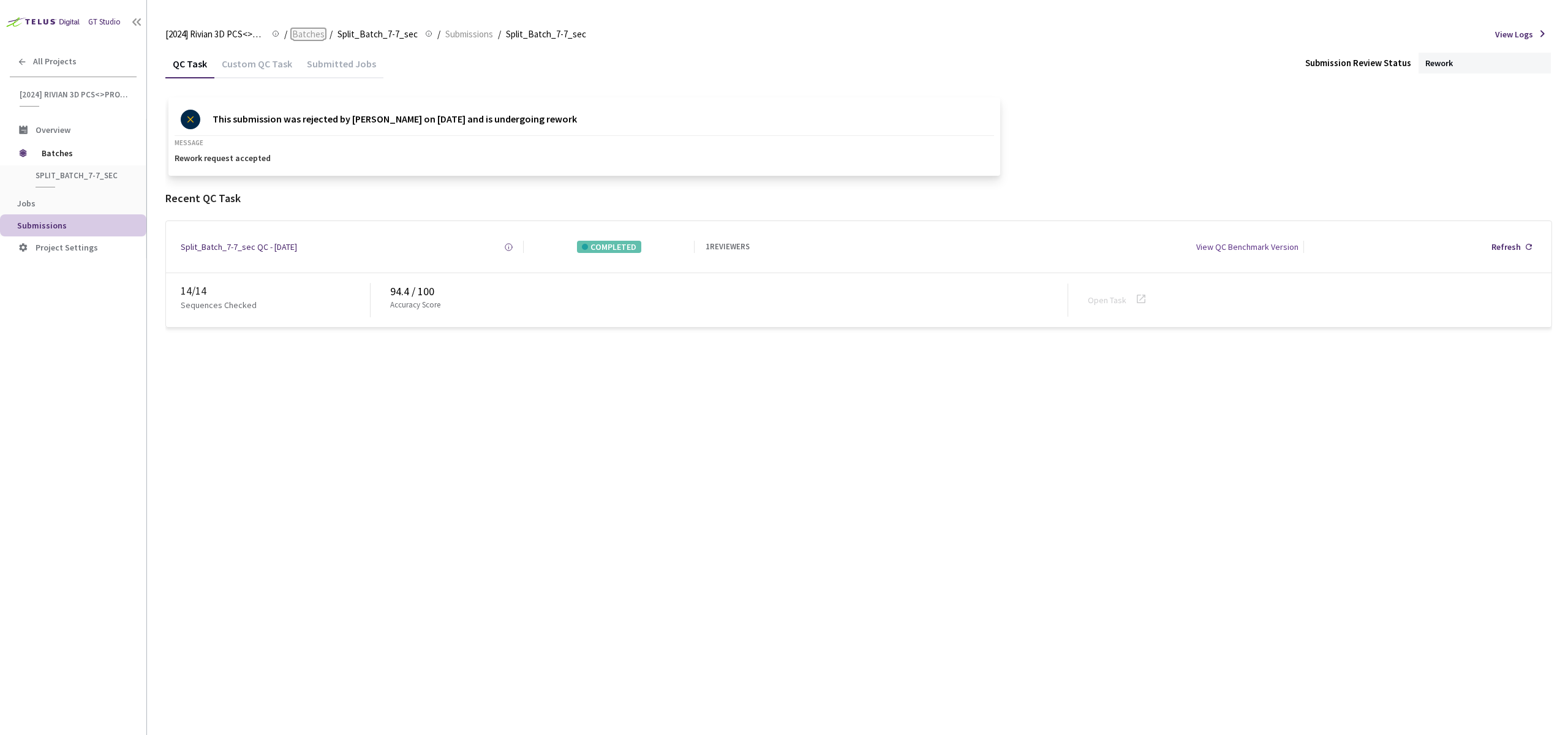
click at [297, 32] on span "Batches" at bounding box center [308, 34] width 32 height 14
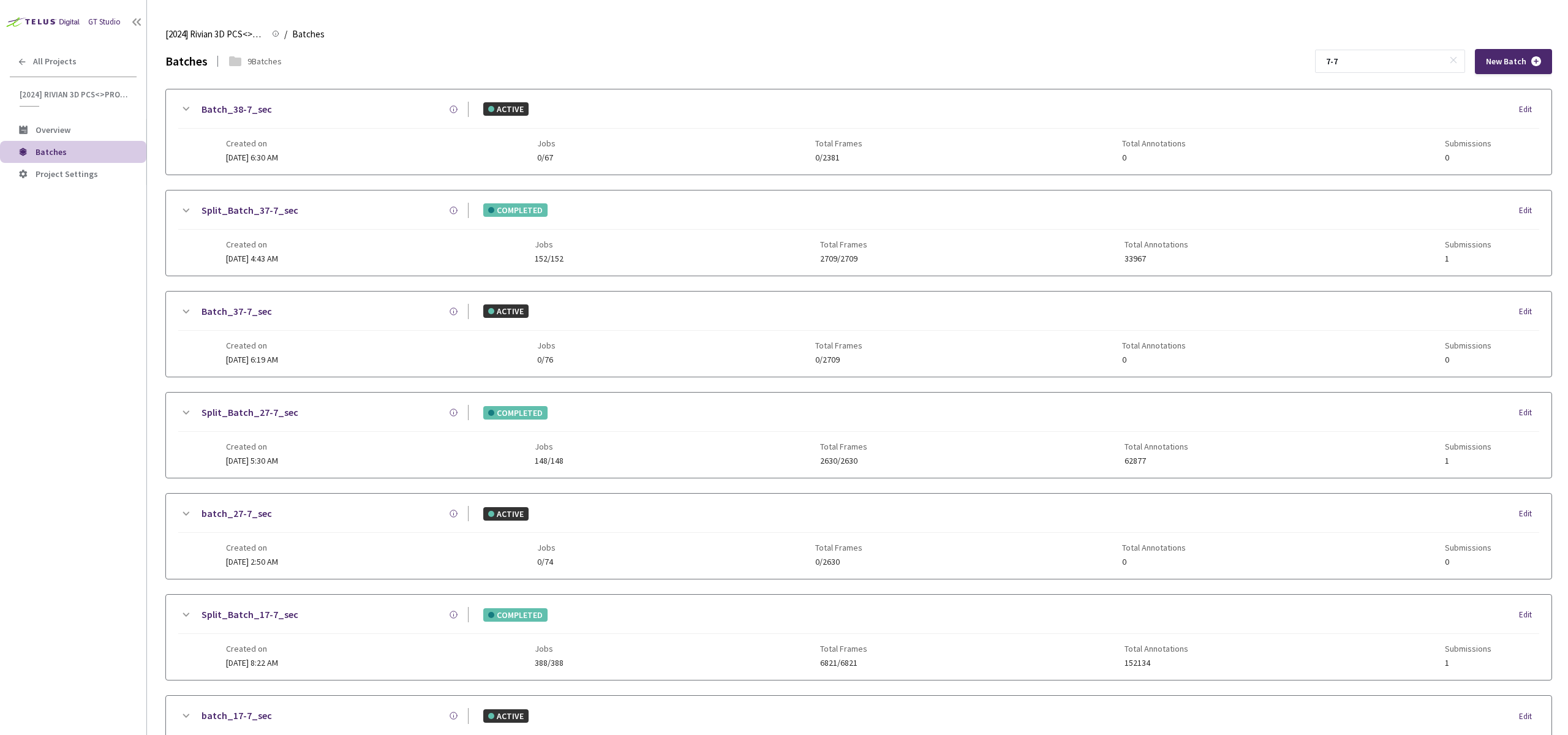
drag, startPoint x: 1370, startPoint y: 68, endPoint x: 1326, endPoint y: 69, distance: 44.0
click at [1325, 68] on div "Batches 9 Batches 7-7 New Batch" at bounding box center [858, 62] width 1387 height 25
paste input "9"
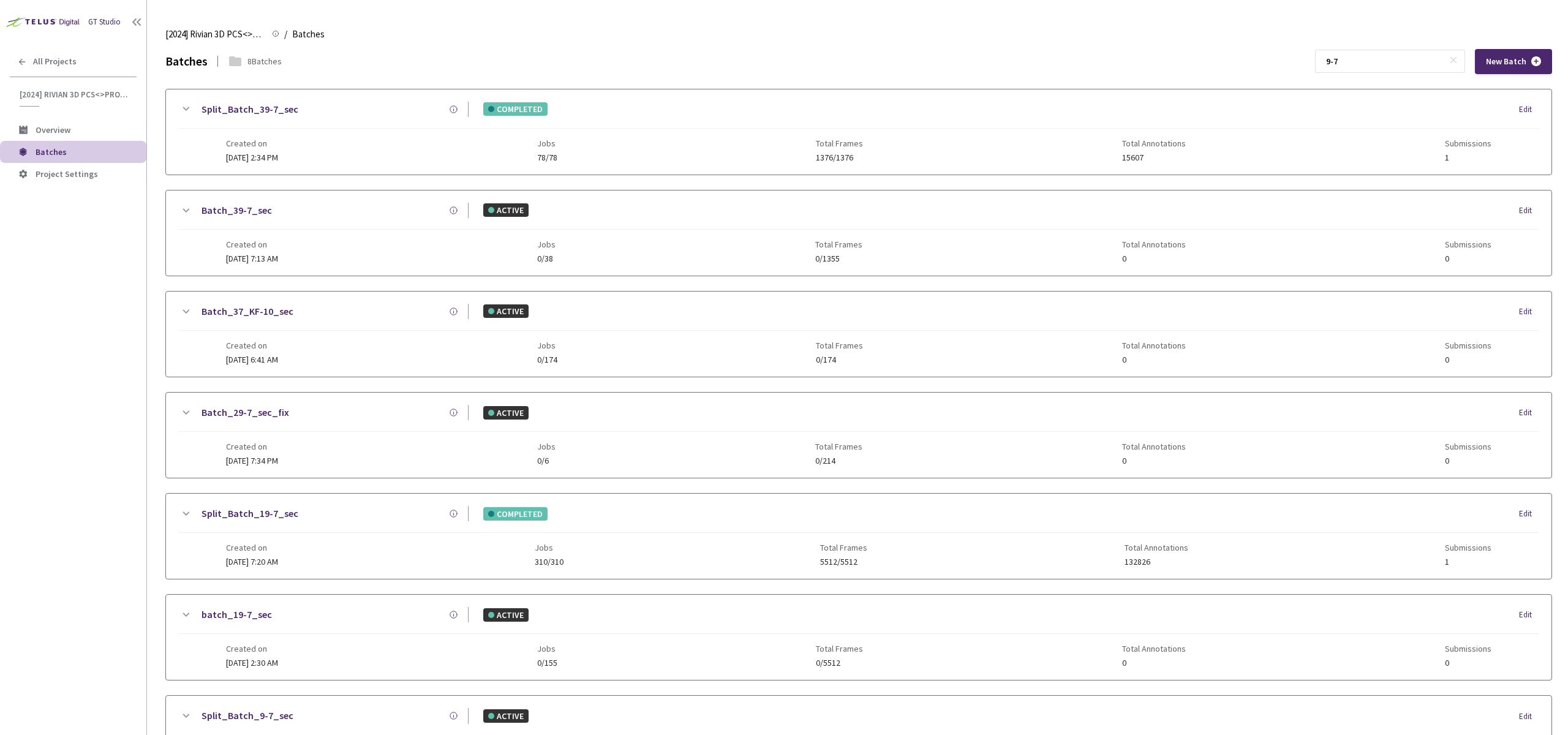
scroll to position [211, 0]
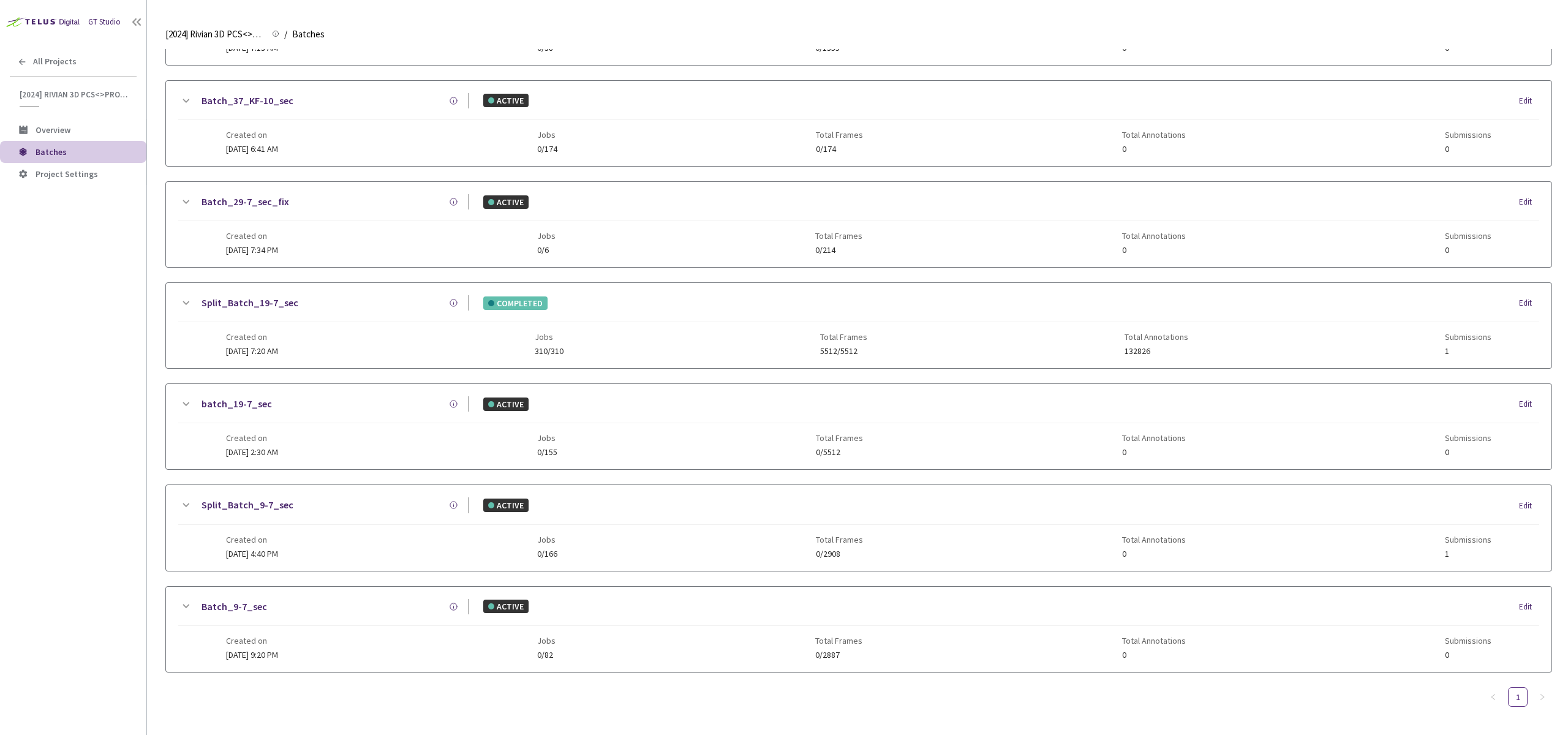
type input "9-7"
click at [645, 658] on div "Created on 04 Sep, 2024 at 9:20 PM Jobs 0/82 Total Frames 0/2887 Total Annotati…" at bounding box center [858, 643] width 1265 height 34
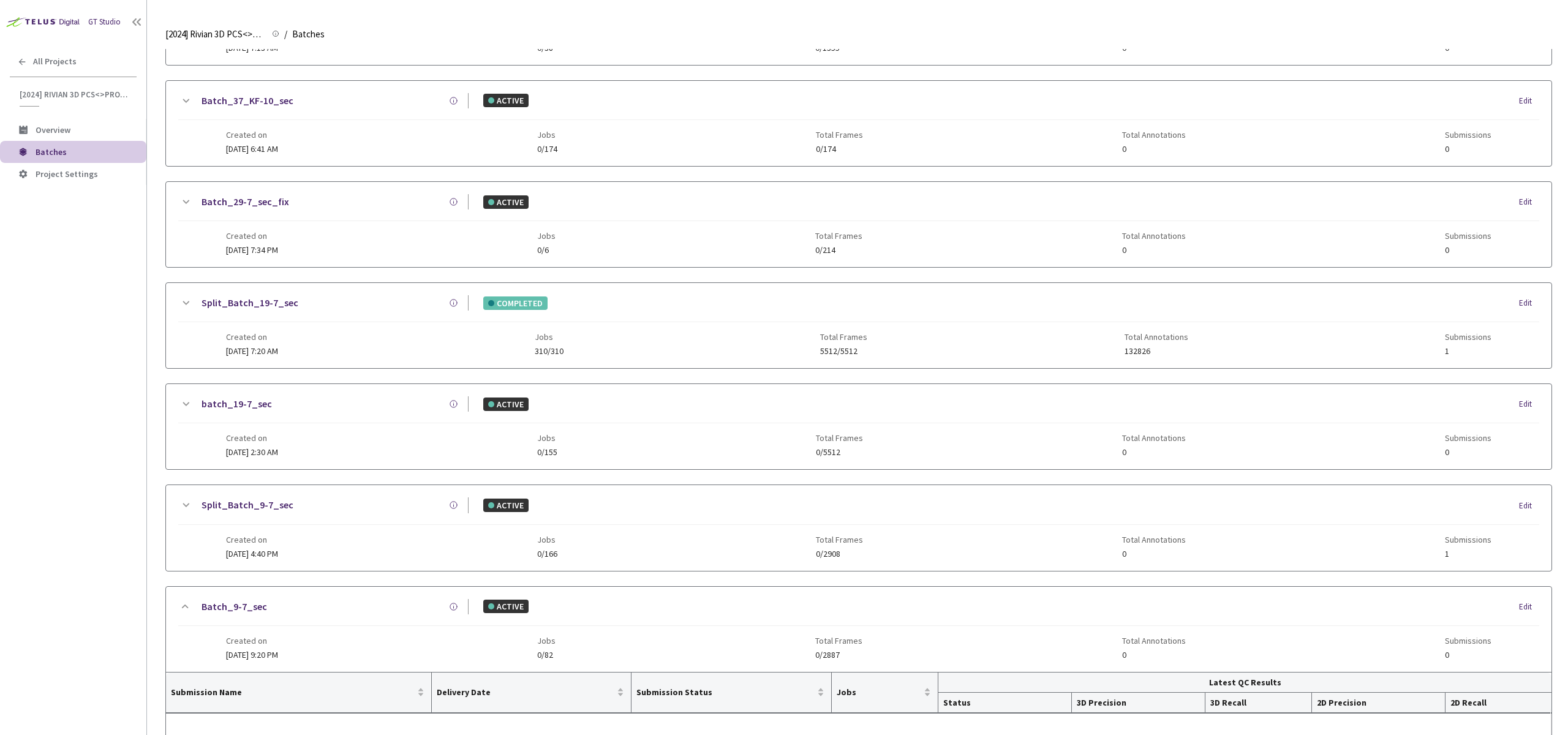
click at [648, 538] on div "Created on 12 Sep, 2024 at 4:40 PM Jobs 0/166 Total Frames 0/2908 Total Annotat…" at bounding box center [858, 541] width 1265 height 34
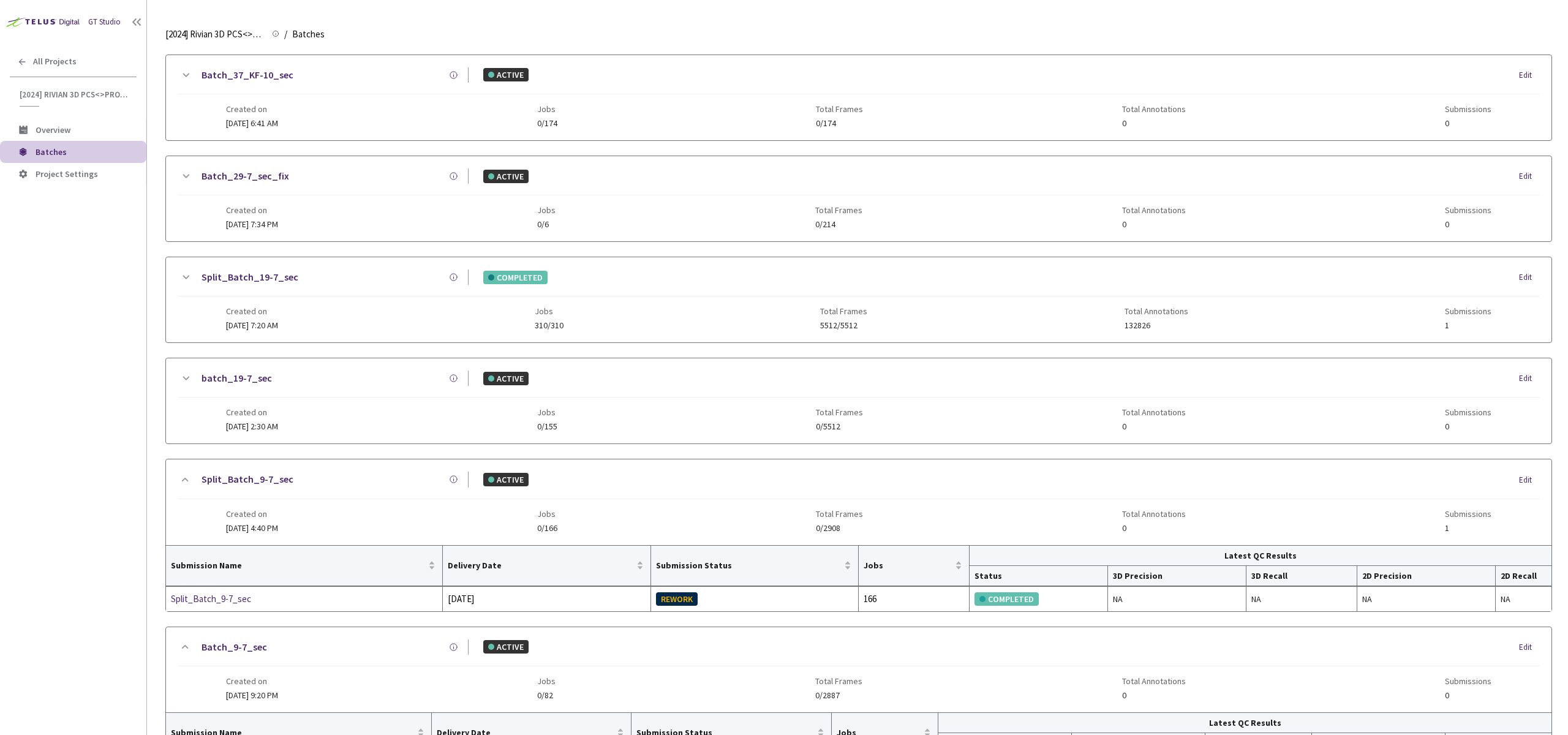
scroll to position [410, 0]
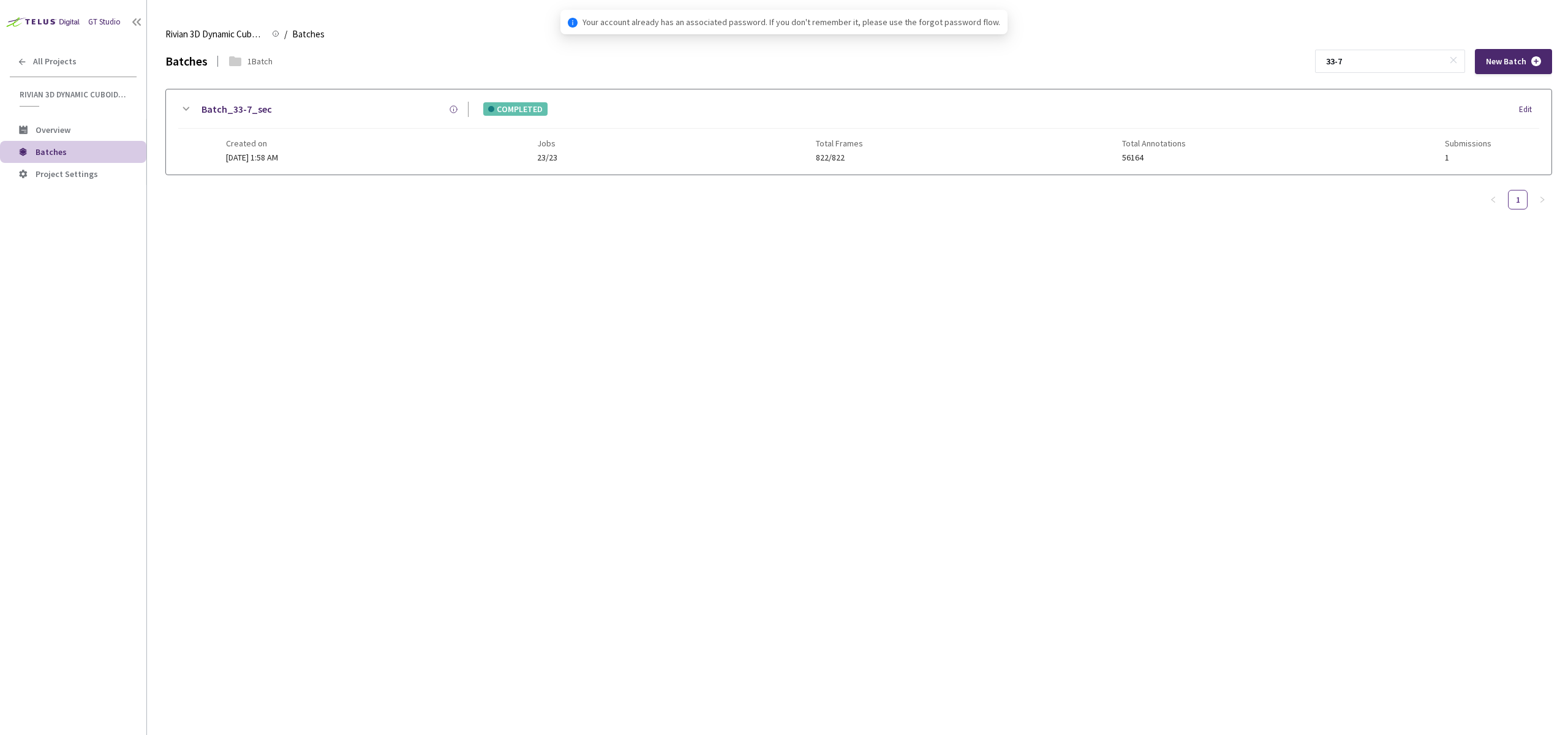
type input "33-7"
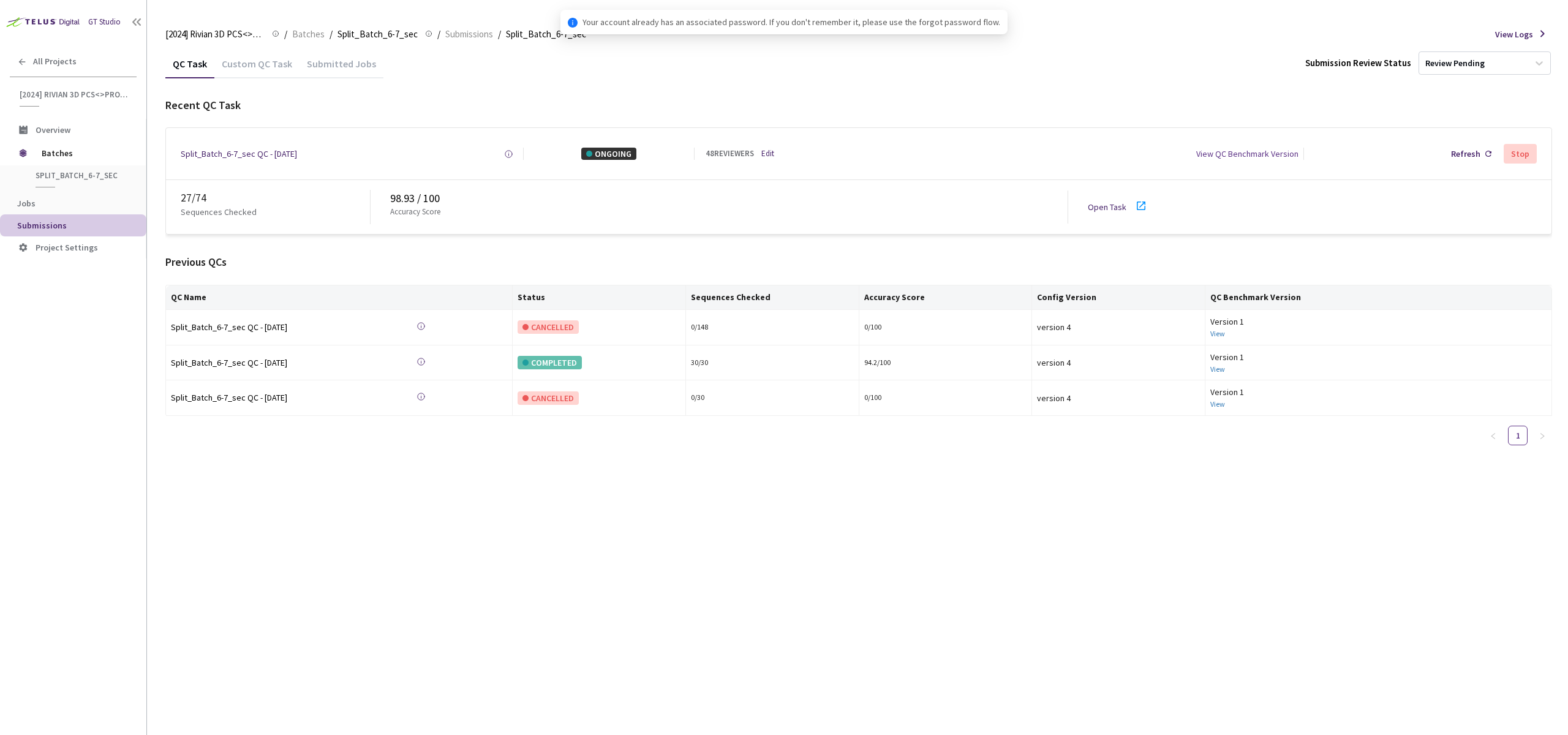
drag, startPoint x: 183, startPoint y: 195, endPoint x: 236, endPoint y: 195, distance: 53.0
click at [236, 195] on div "27 / 74" at bounding box center [275, 197] width 189 height 16
